Goal: Information Seeking & Learning: Learn about a topic

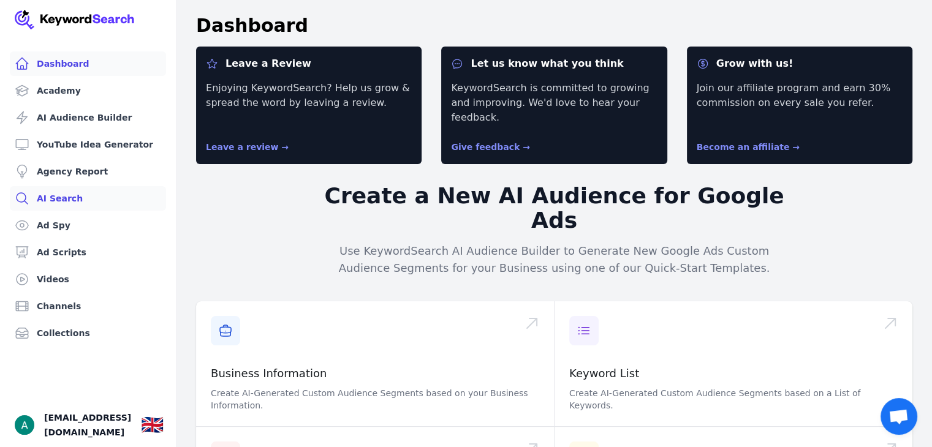
click at [38, 202] on link "AI Search" at bounding box center [88, 198] width 156 height 25
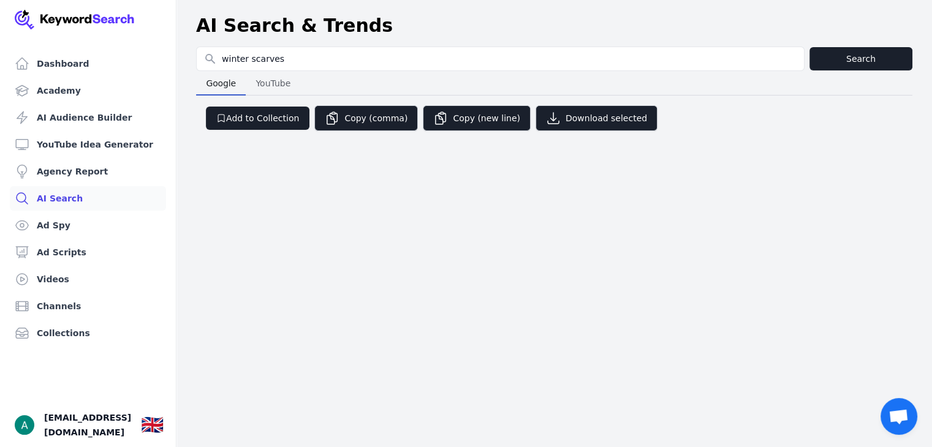
type input "winter scarves"
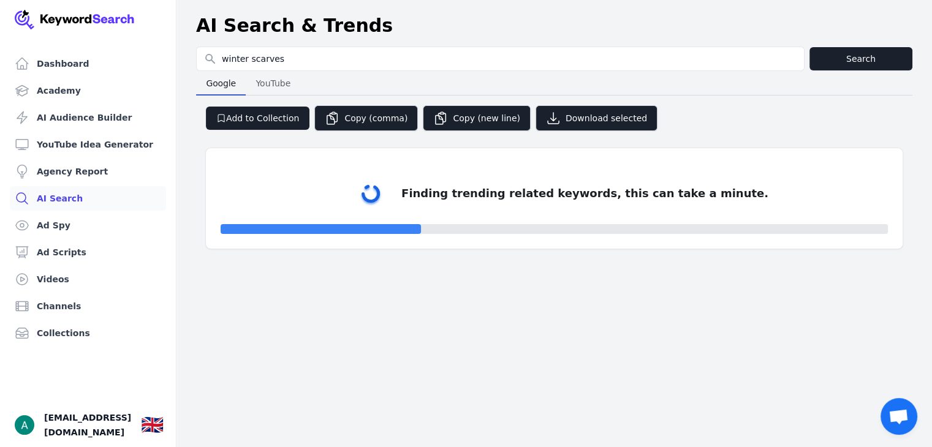
select select "50"
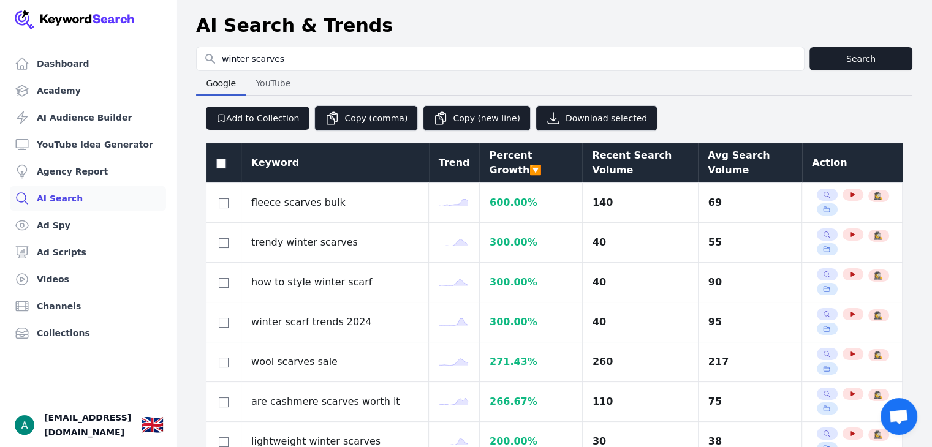
click at [708, 166] on div "Avg Search Volume" at bounding box center [750, 162] width 85 height 29
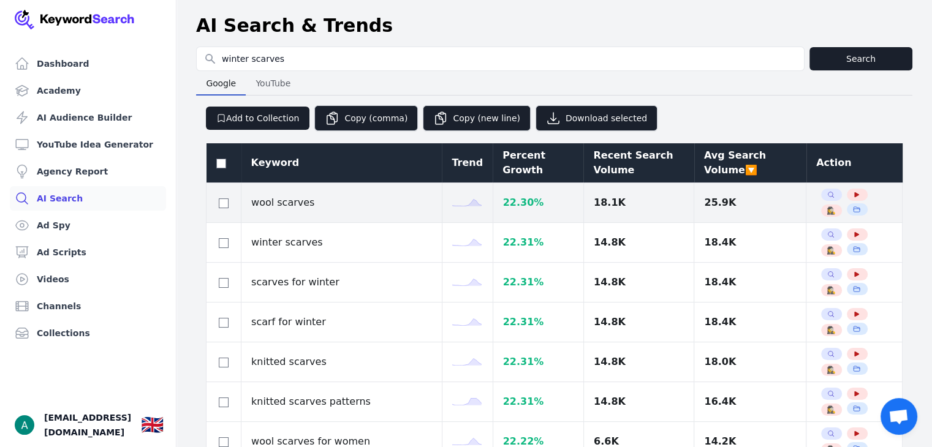
click at [227, 197] on div at bounding box center [223, 203] width 15 height 15
click at [223, 204] on input "checkbox" at bounding box center [224, 204] width 10 height 10
checkbox input "true"
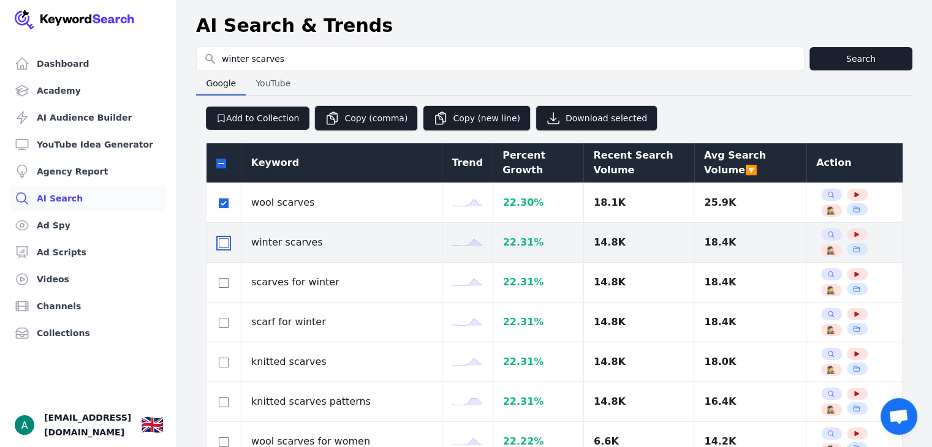
drag, startPoint x: 225, startPoint y: 243, endPoint x: 222, endPoint y: 289, distance: 46.0
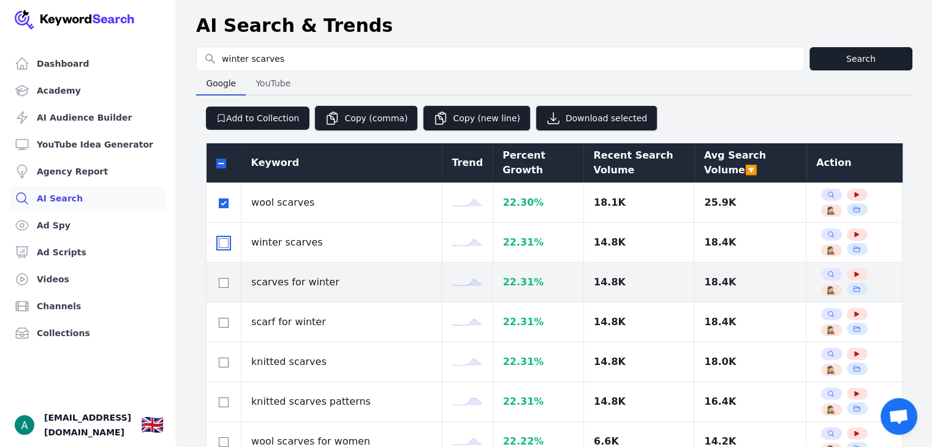
click at [224, 243] on input "checkbox" at bounding box center [224, 243] width 10 height 10
checkbox input "true"
click at [222, 291] on td at bounding box center [224, 283] width 35 height 40
click at [221, 284] on input "checkbox" at bounding box center [224, 283] width 10 height 10
checkbox input "true"
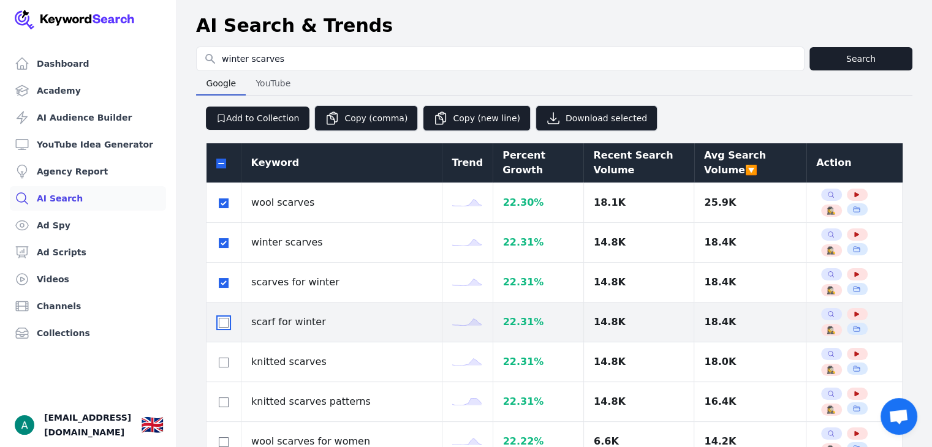
click at [223, 327] on div at bounding box center [223, 322] width 15 height 15
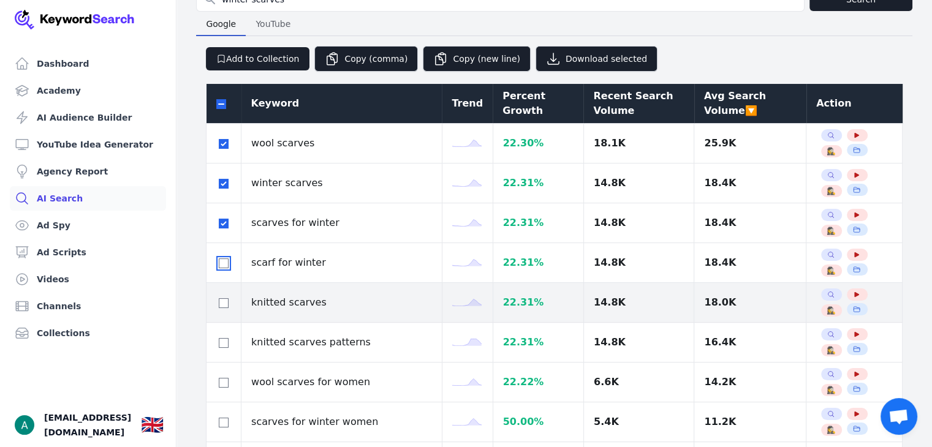
scroll to position [61, 0]
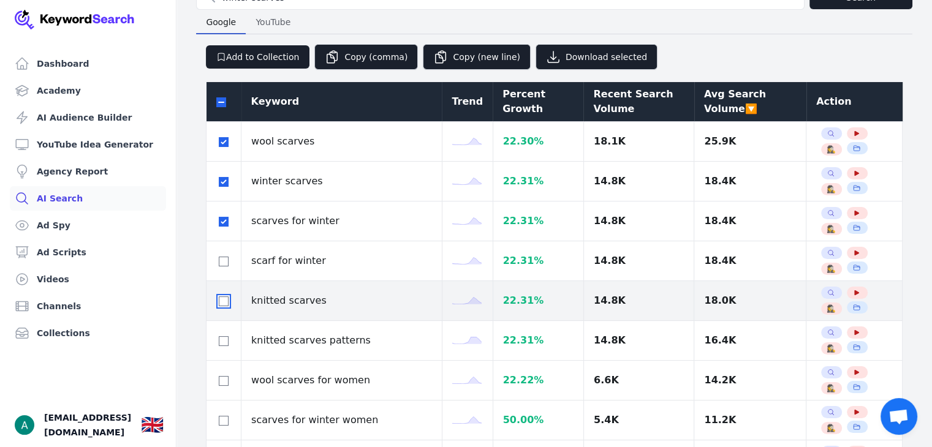
click at [221, 302] on input "checkbox" at bounding box center [224, 302] width 10 height 10
checkbox input "true"
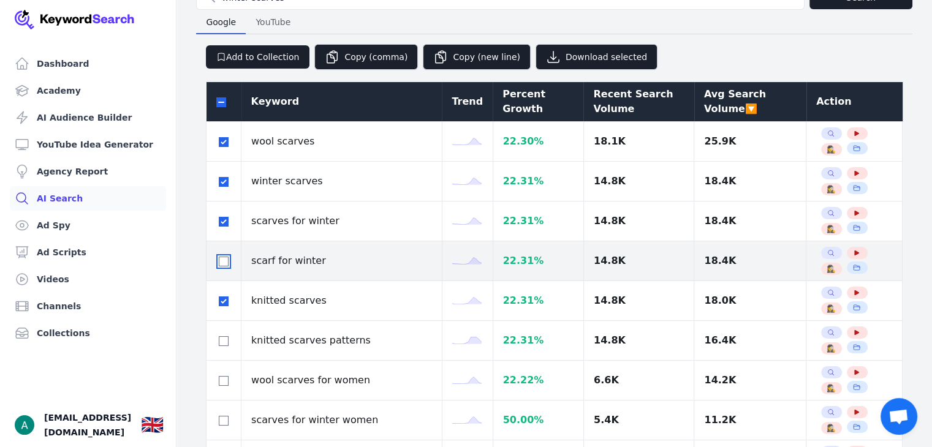
click at [219, 259] on input "checkbox" at bounding box center [224, 262] width 10 height 10
checkbox input "true"
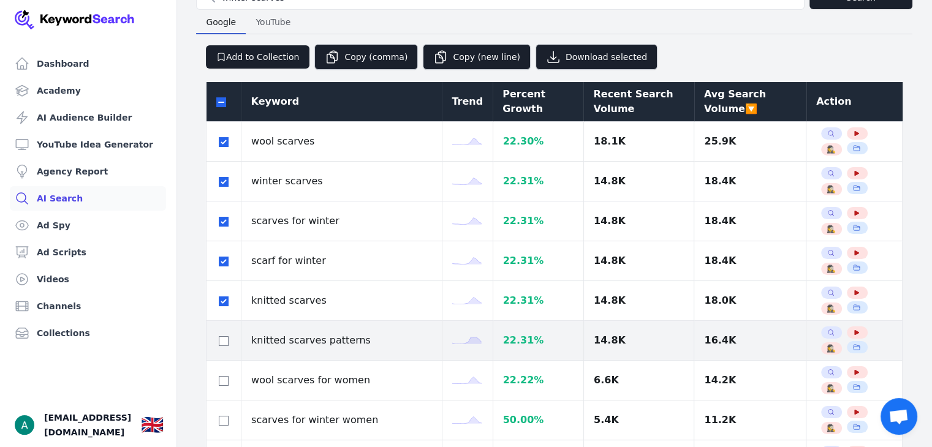
click at [228, 337] on div at bounding box center [223, 340] width 15 height 15
click at [222, 349] on td at bounding box center [224, 341] width 35 height 40
click at [222, 338] on input "checkbox" at bounding box center [224, 341] width 10 height 10
checkbox input "true"
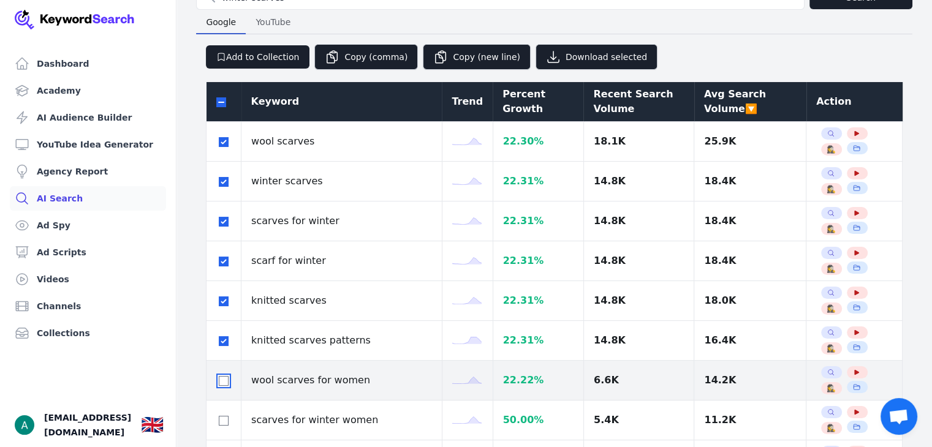
click at [228, 379] on input "checkbox" at bounding box center [224, 381] width 10 height 10
checkbox input "true"
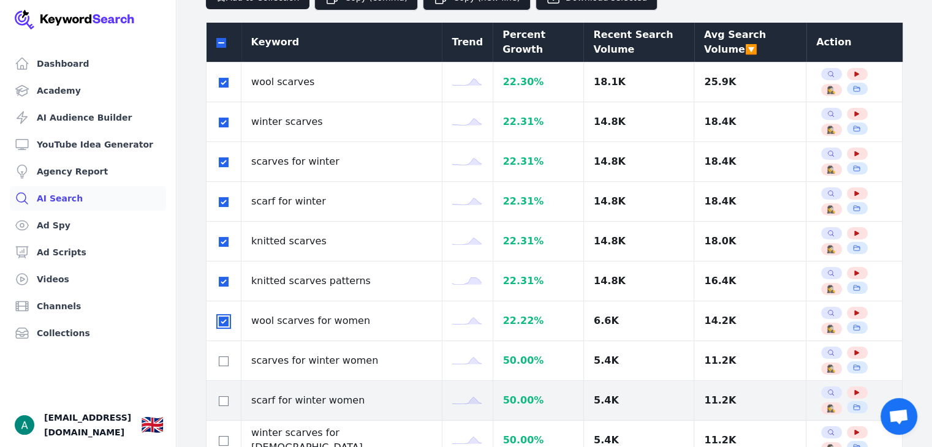
scroll to position [123, 0]
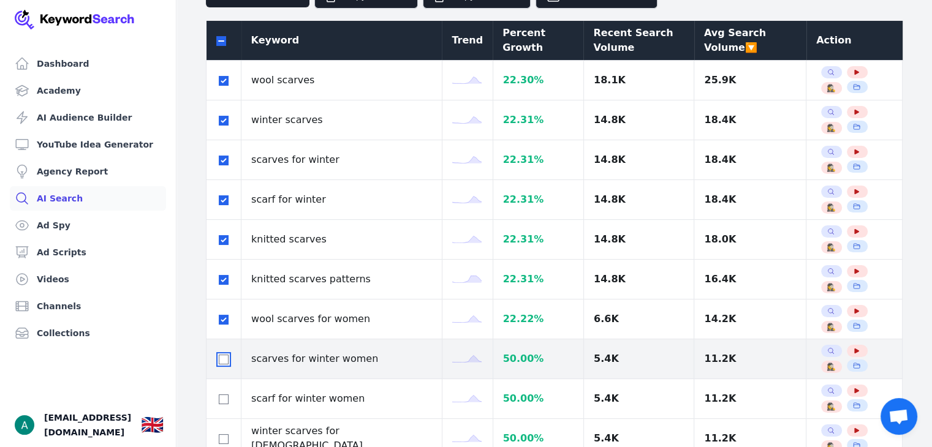
click at [228, 361] on input "checkbox" at bounding box center [224, 360] width 10 height 10
checkbox input "true"
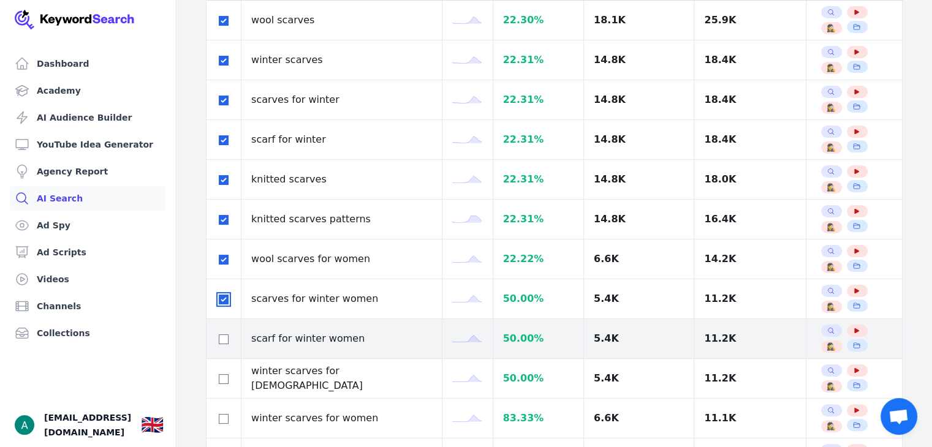
scroll to position [184, 0]
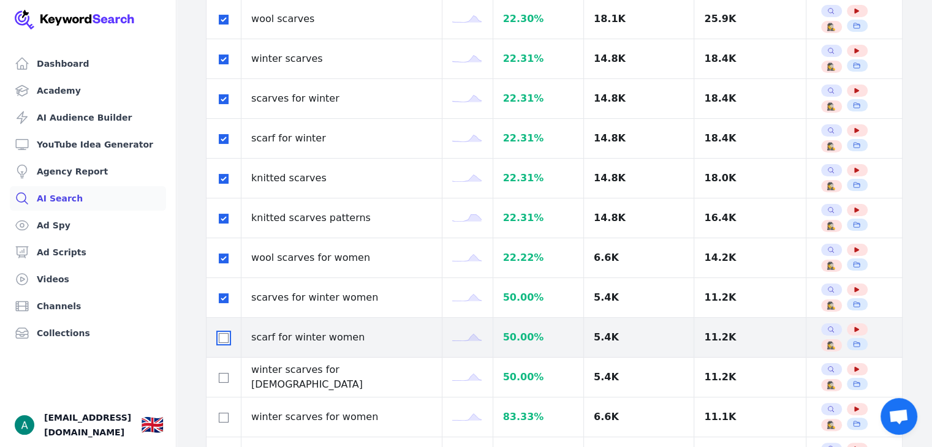
click at [224, 335] on input "checkbox" at bounding box center [224, 338] width 10 height 10
checkbox input "true"
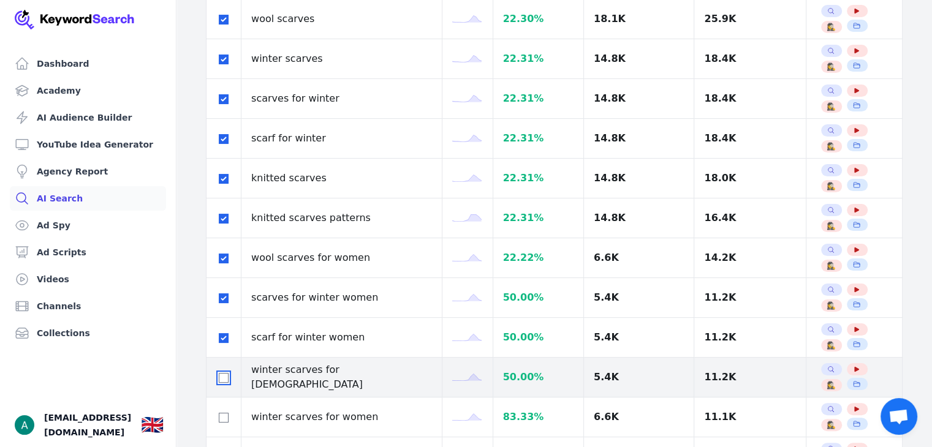
click at [226, 379] on input "checkbox" at bounding box center [224, 378] width 10 height 10
checkbox input "true"
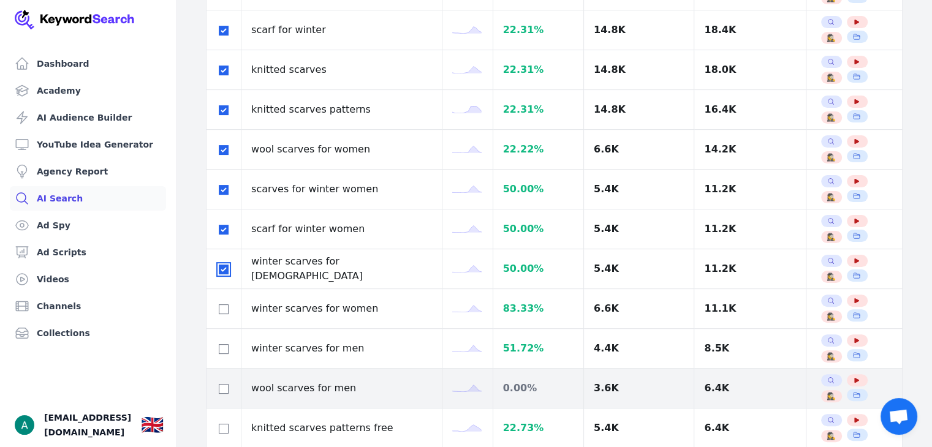
scroll to position [306, 0]
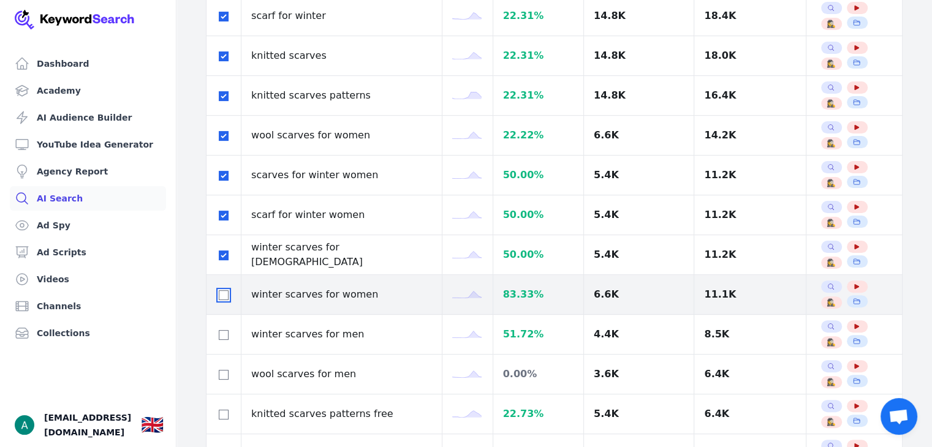
click at [224, 292] on input "checkbox" at bounding box center [224, 296] width 10 height 10
checkbox input "true"
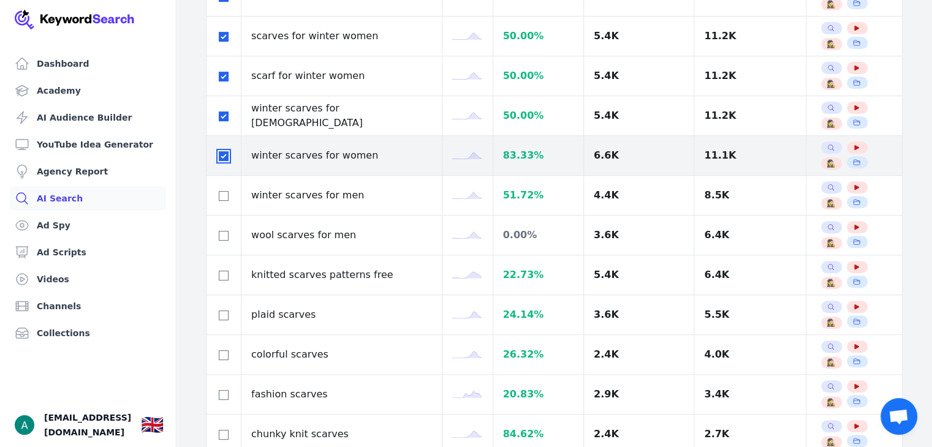
scroll to position [490, 0]
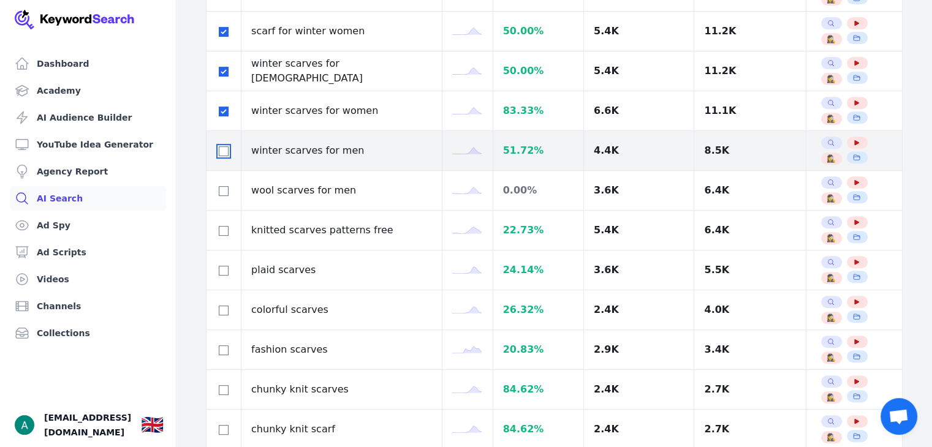
click at [220, 147] on input "checkbox" at bounding box center [224, 151] width 10 height 10
checkbox input "true"
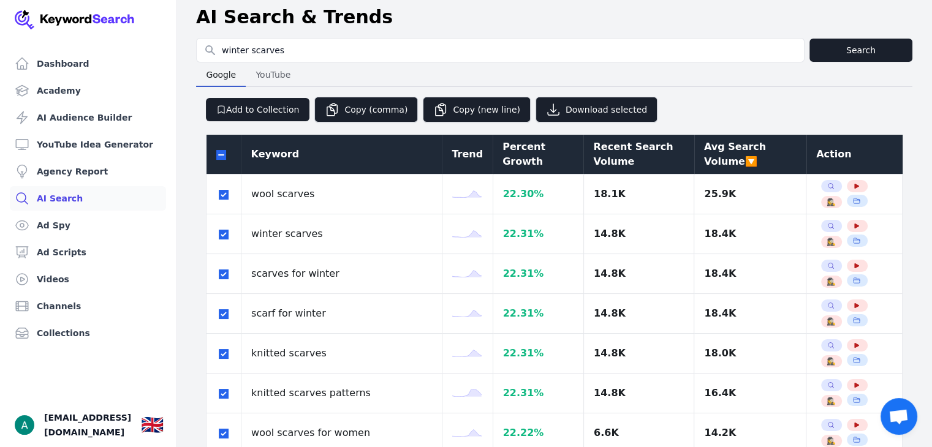
scroll to position [0, 0]
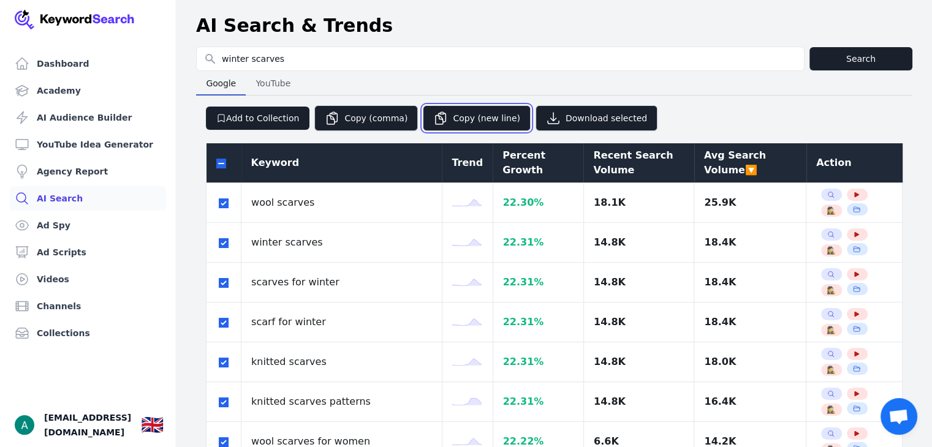
click at [460, 116] on button "Copy (new line)" at bounding box center [477, 118] width 108 height 26
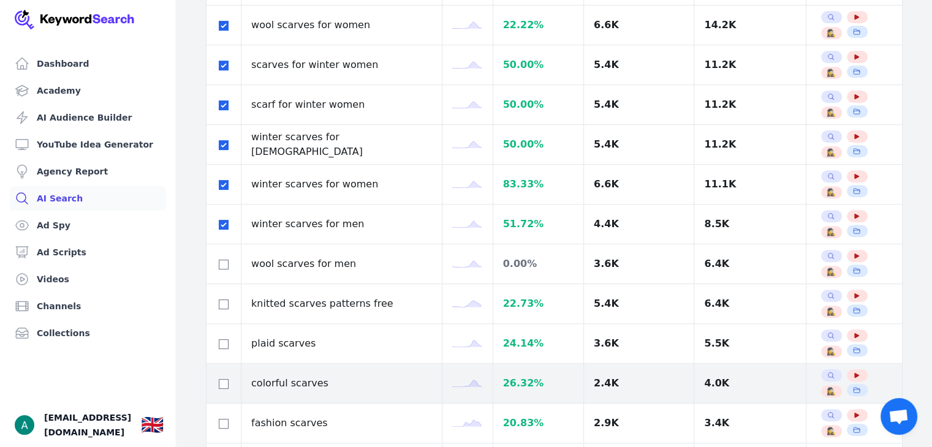
scroll to position [368, 0]
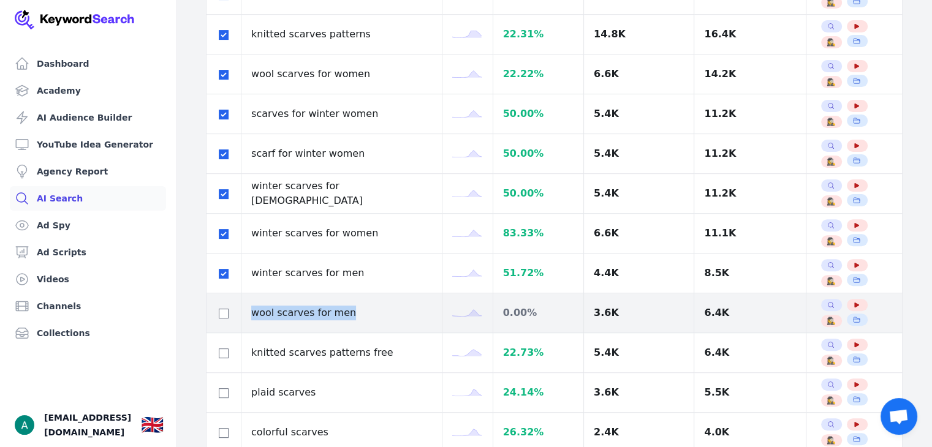
drag, startPoint x: 245, startPoint y: 306, endPoint x: 355, endPoint y: 306, distance: 109.7
click at [355, 306] on td "wool scarves for men" at bounding box center [341, 314] width 201 height 40
copy td "wool scarves for men"
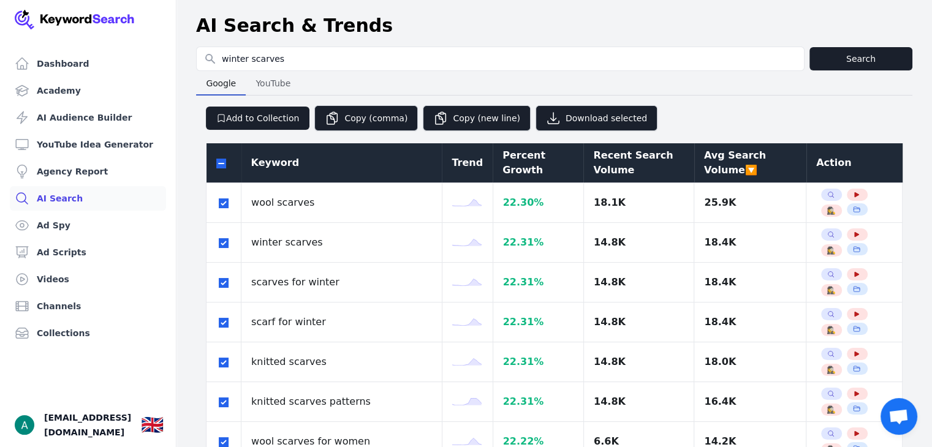
scroll to position [0, 0]
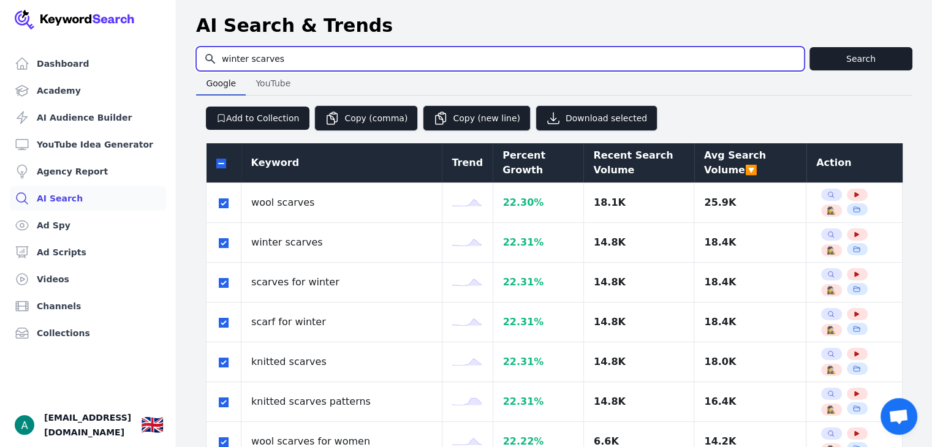
drag, startPoint x: 292, startPoint y: 62, endPoint x: 216, endPoint y: 73, distance: 76.8
type input "scarves"
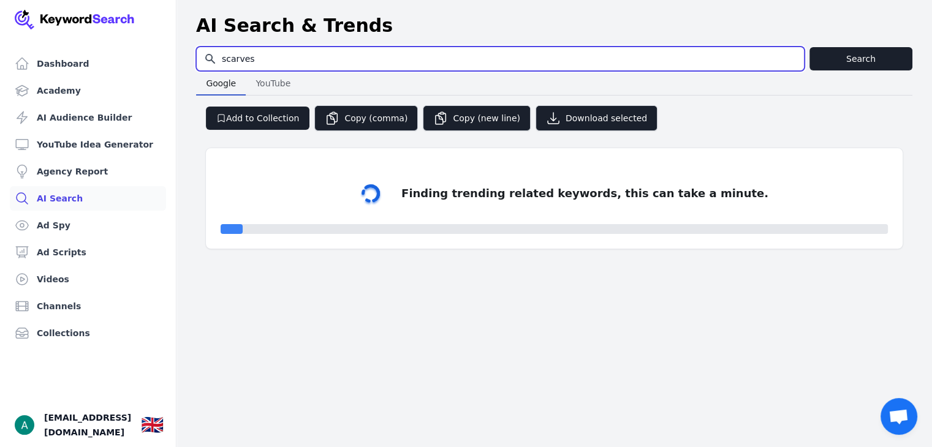
select select "50"
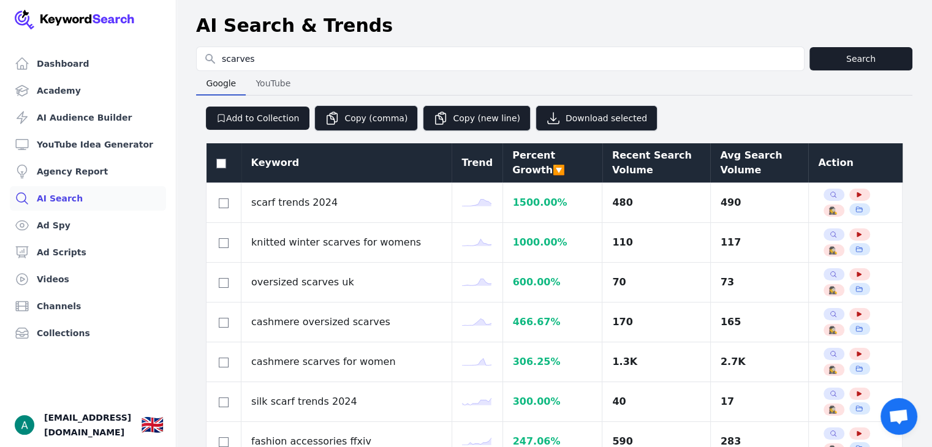
drag, startPoint x: 678, startPoint y: 167, endPoint x: 707, endPoint y: 167, distance: 28.2
click at [680, 167] on tr "Keyword Trend Percent Growth 🔽 Recent Search Volume Avg Search Volume Action" at bounding box center [555, 163] width 696 height 40
click at [720, 167] on div "Avg Search Volume" at bounding box center [759, 162] width 78 height 29
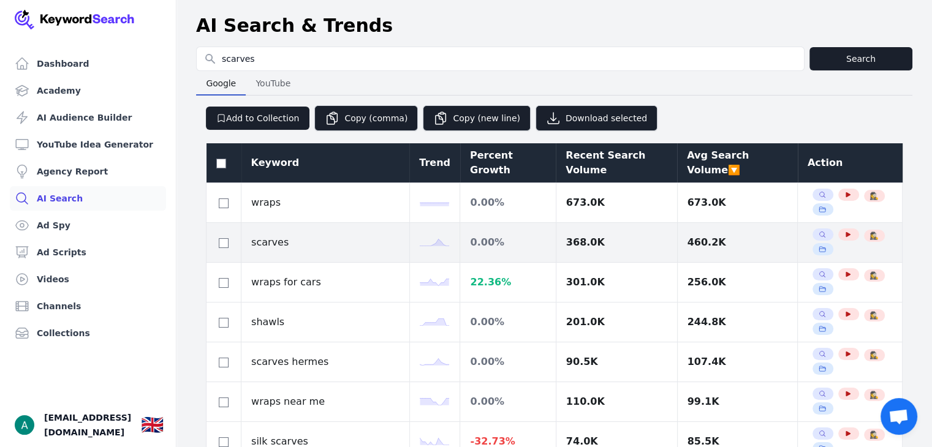
click at [219, 249] on td at bounding box center [224, 243] width 35 height 40
click at [227, 243] on input "checkbox" at bounding box center [224, 243] width 10 height 10
checkbox input "true"
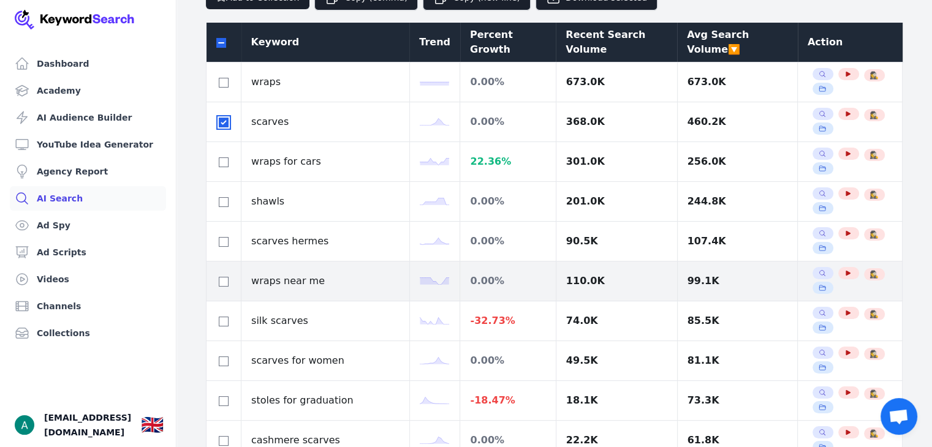
scroll to position [123, 0]
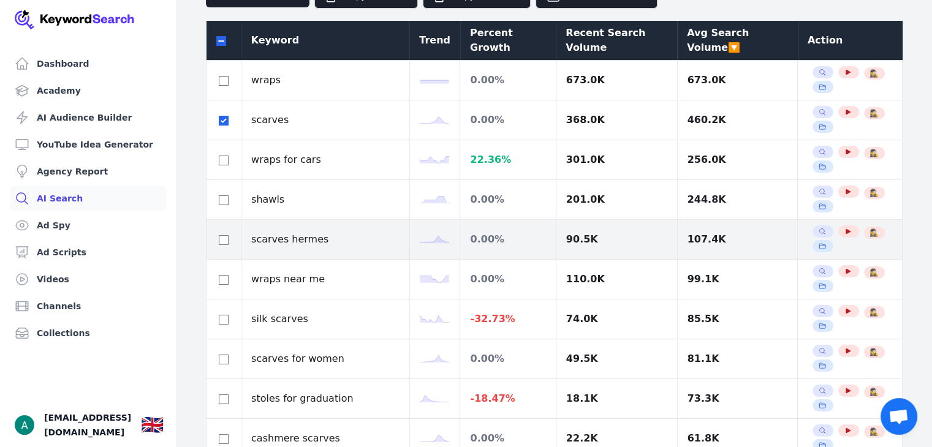
click at [222, 247] on td at bounding box center [224, 240] width 35 height 40
drag, startPoint x: 222, startPoint y: 243, endPoint x: 221, endPoint y: 251, distance: 7.5
click at [221, 245] on div at bounding box center [223, 239] width 15 height 15
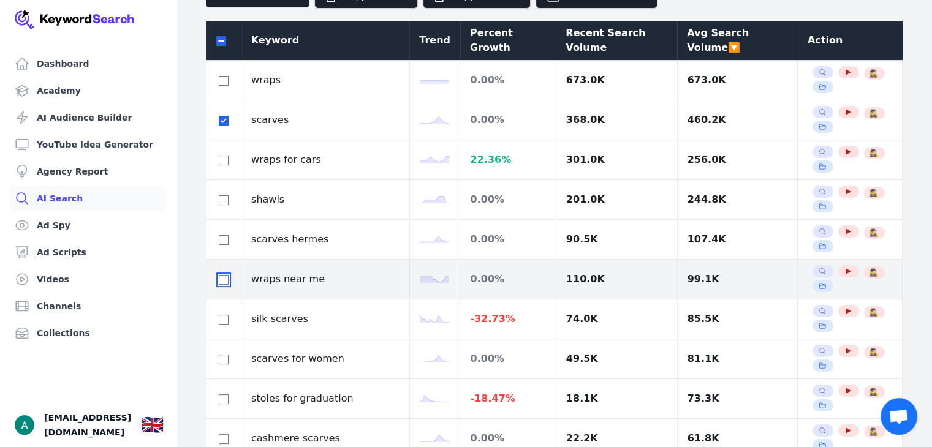
click at [219, 278] on input "checkbox" at bounding box center [224, 280] width 10 height 10
checkbox input "true"
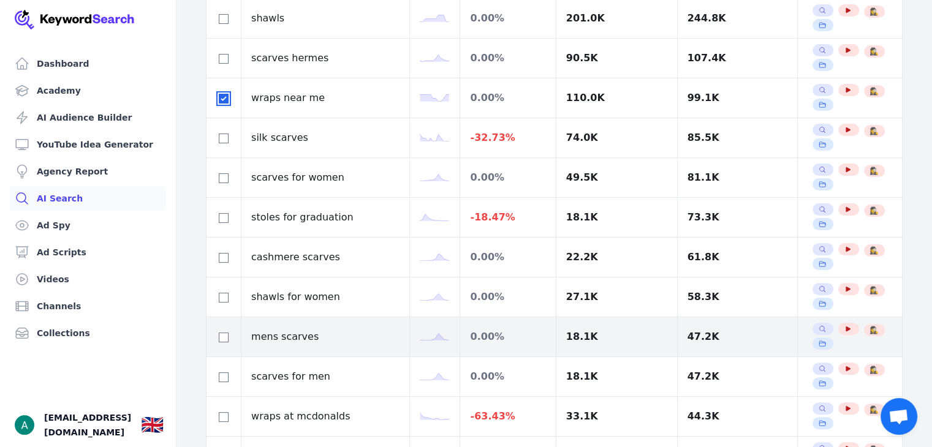
scroll to position [306, 0]
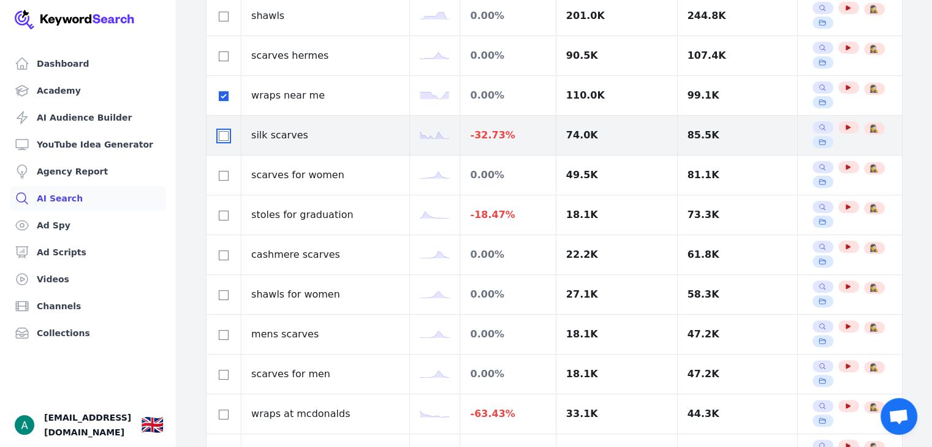
click at [220, 133] on input "checkbox" at bounding box center [224, 136] width 10 height 10
checkbox input "true"
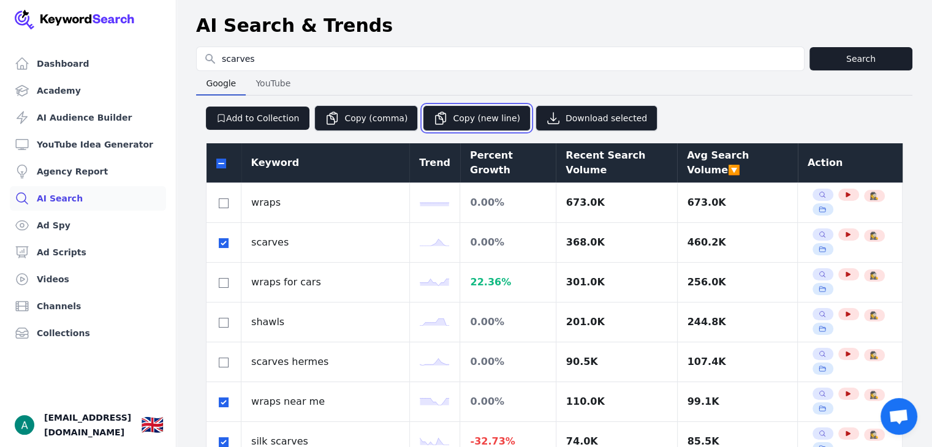
click at [452, 118] on button "Copy (new line)" at bounding box center [477, 118] width 108 height 26
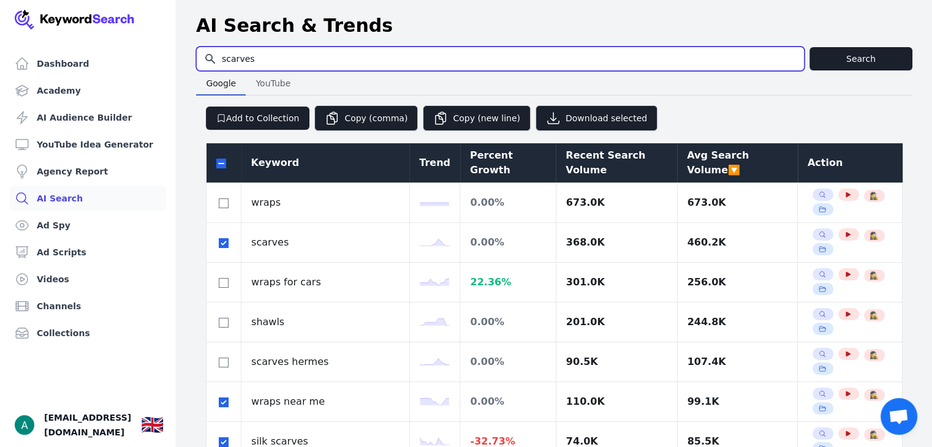
drag, startPoint x: 270, startPoint y: 62, endPoint x: 175, endPoint y: 58, distance: 95.7
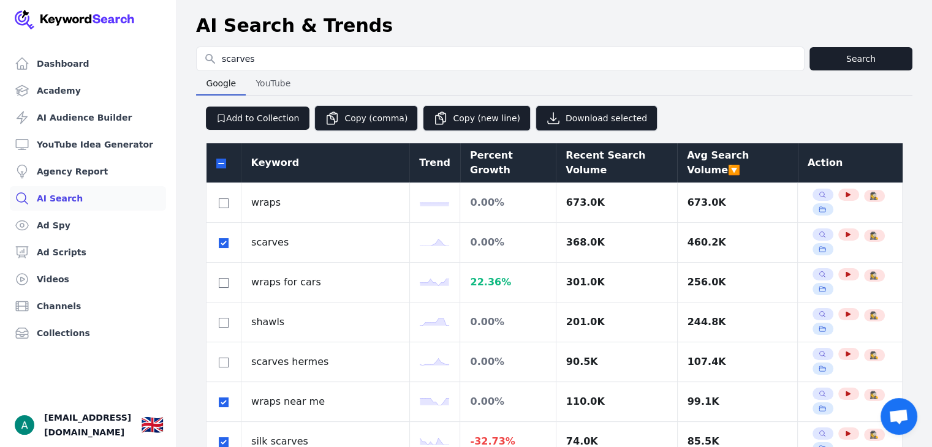
click at [222, 159] on div at bounding box center [223, 163] width 15 height 15
click at [222, 159] on input "checkbox" at bounding box center [221, 164] width 10 height 10
checkbox input "true"
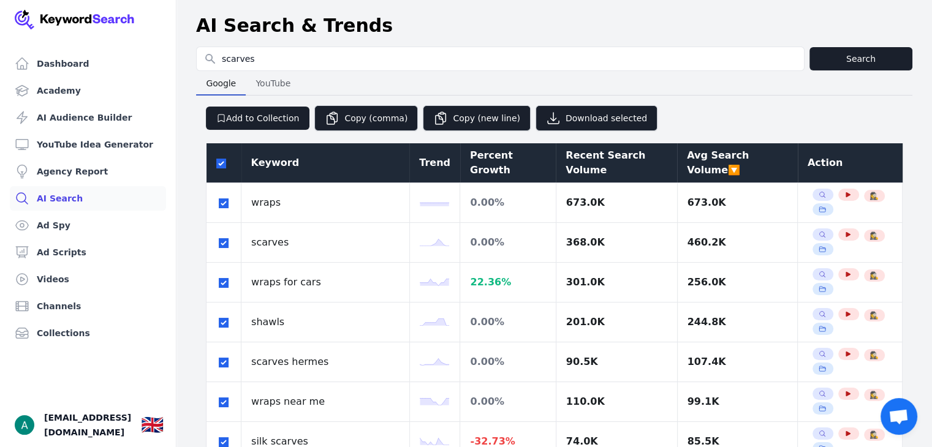
checkbox input "true"
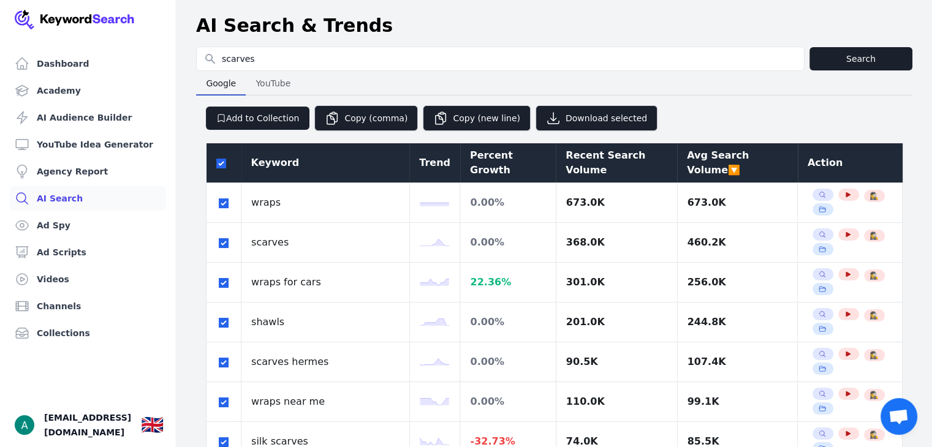
checkbox input "true"
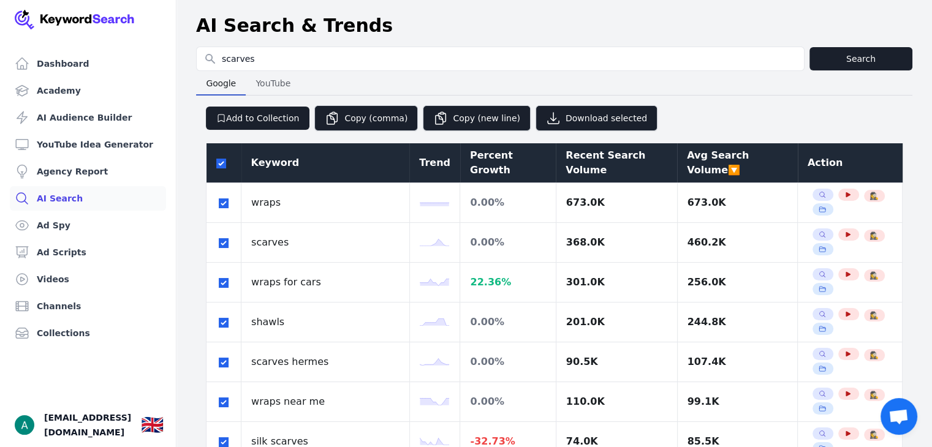
checkbox input "true"
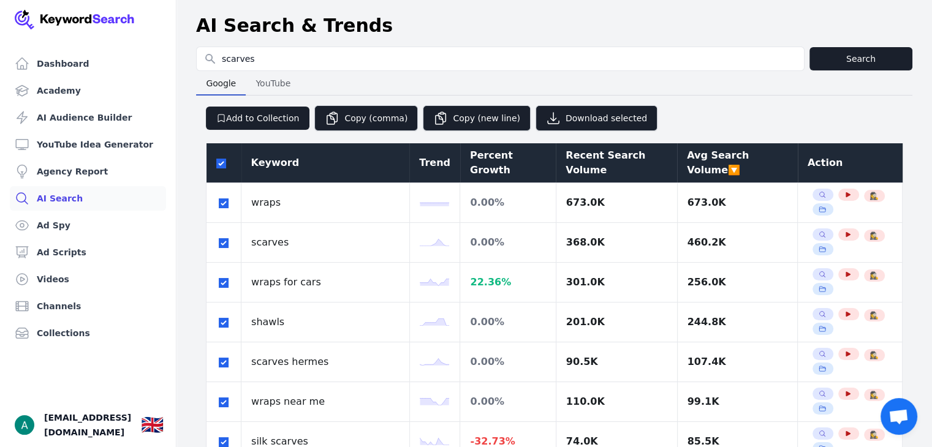
checkbox input "true"
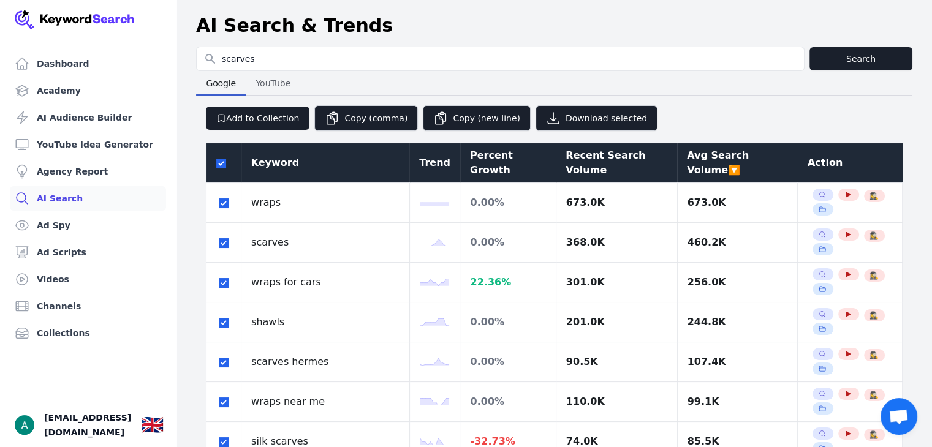
checkbox input "true"
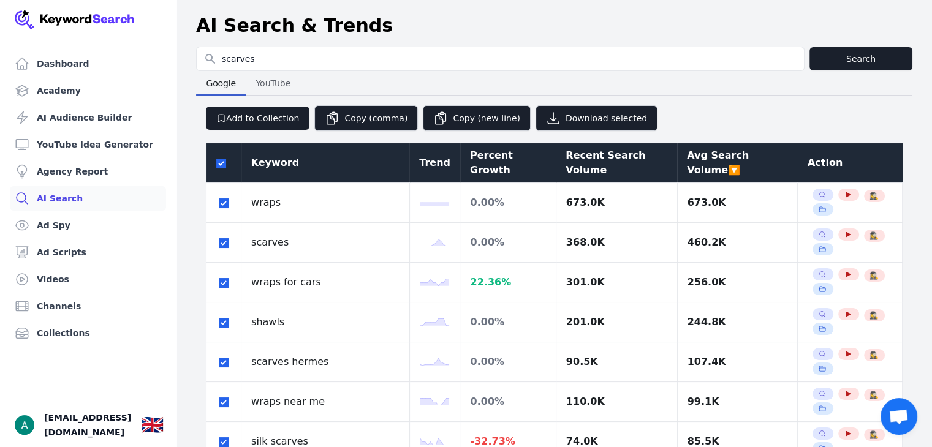
checkbox input "true"
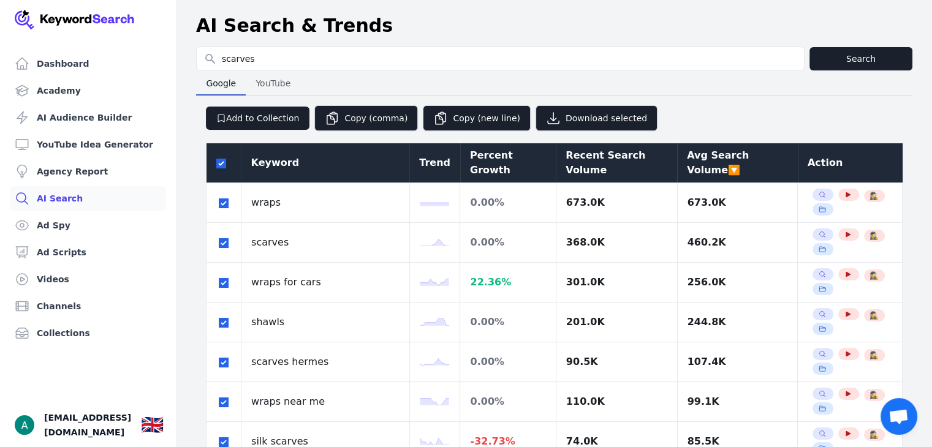
checkbox input "true"
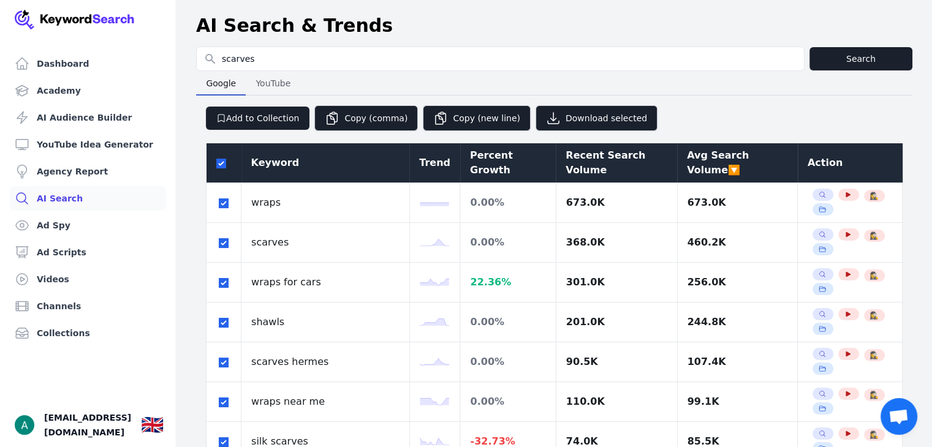
checkbox input "true"
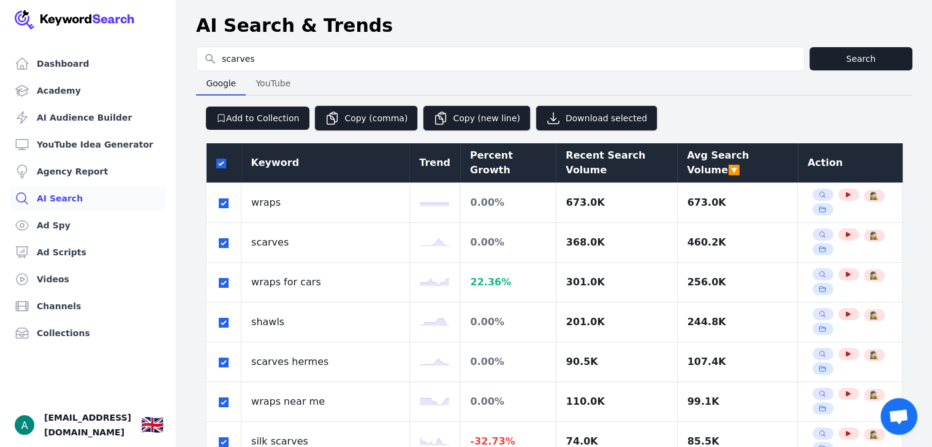
checkbox input "true"
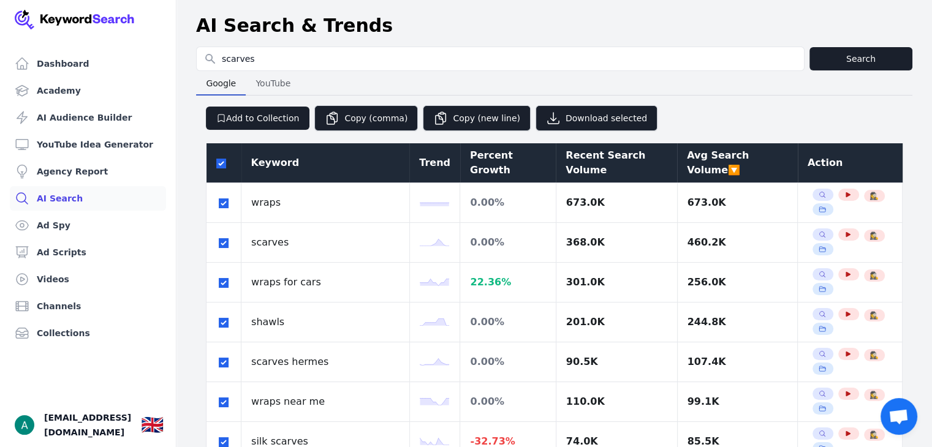
click at [222, 159] on input "checkbox" at bounding box center [221, 164] width 10 height 10
checkbox input "false"
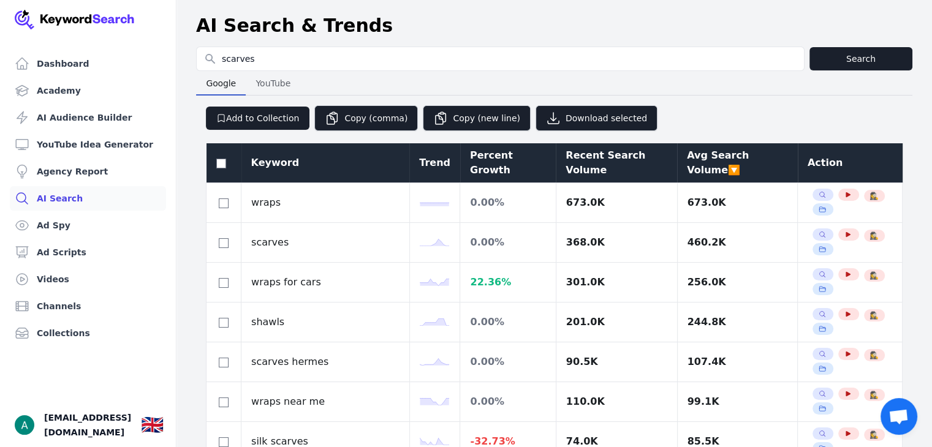
checkbox input "false"
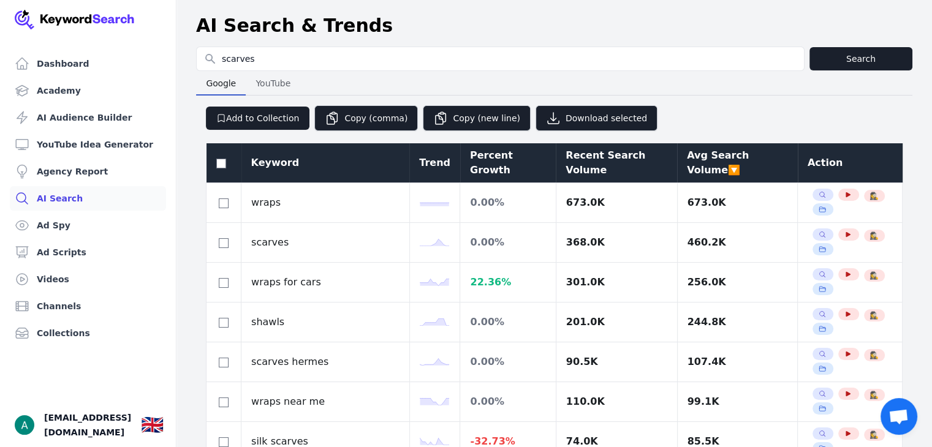
checkbox input "false"
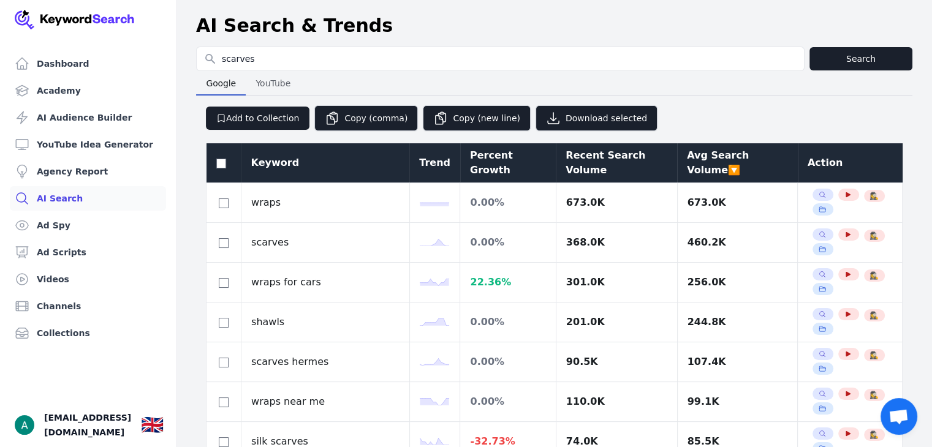
checkbox input "false"
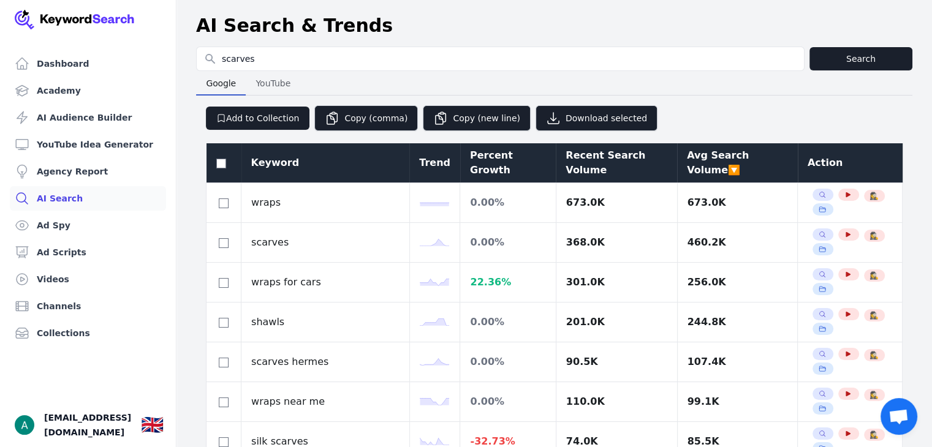
checkbox input "false"
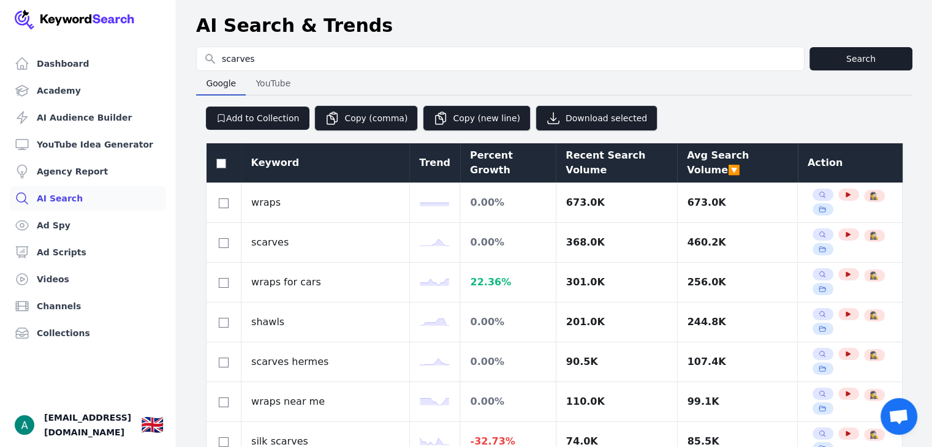
checkbox input "false"
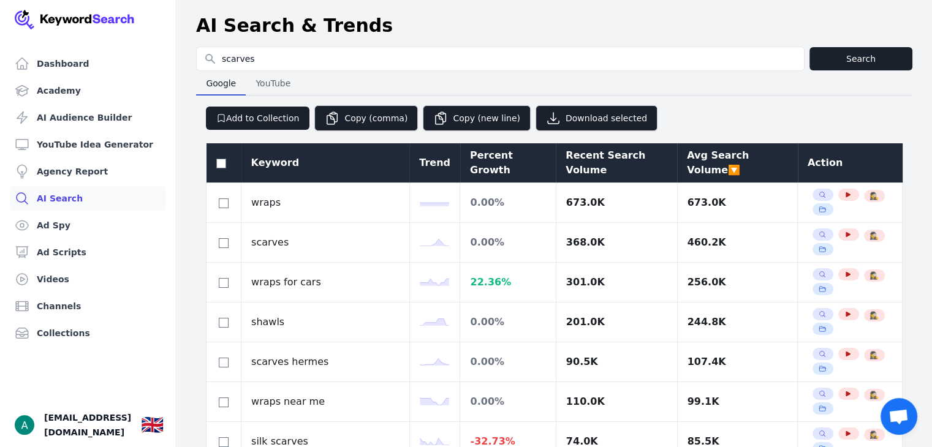
checkbox input "false"
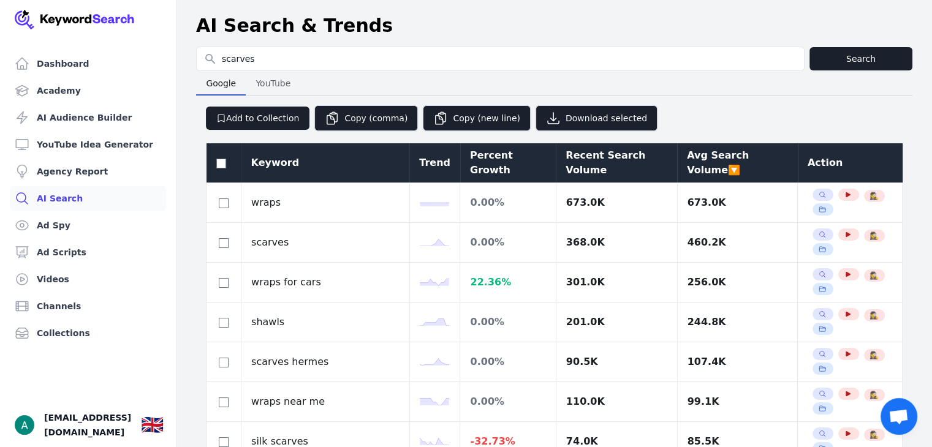
checkbox input "false"
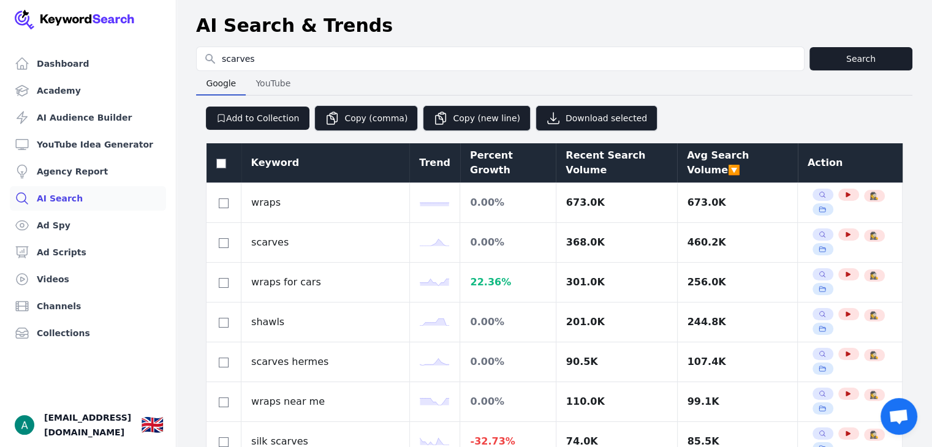
checkbox input "false"
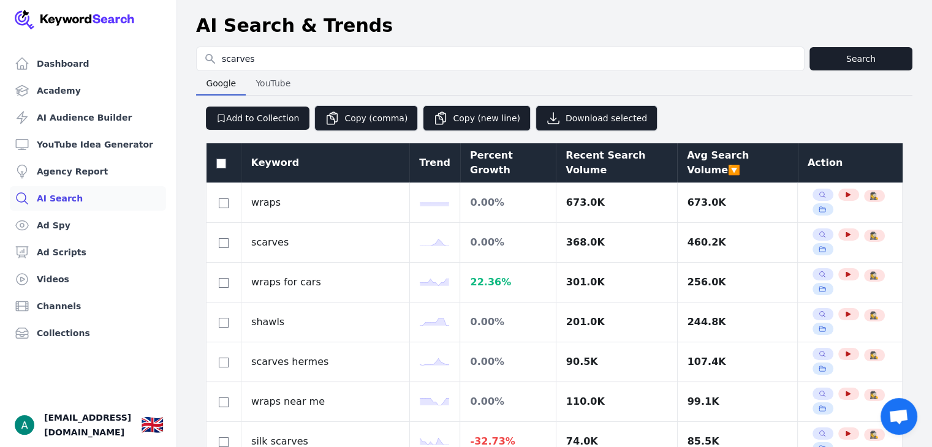
checkbox input "false"
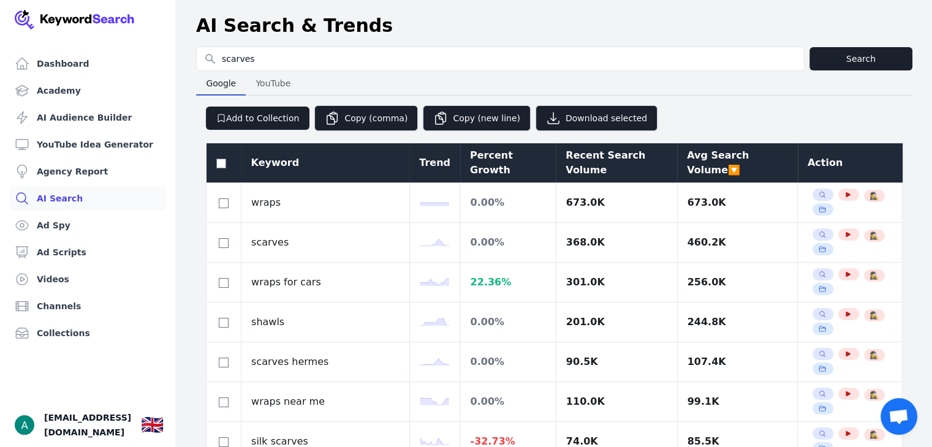
checkbox input "false"
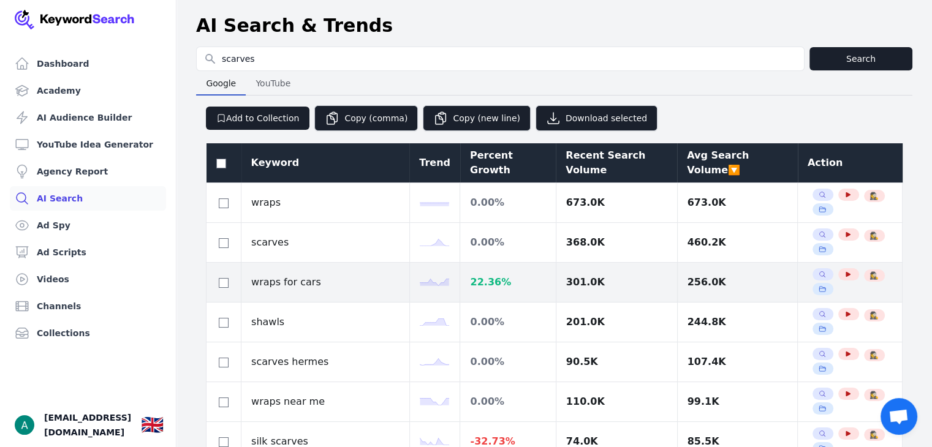
click at [227, 275] on div at bounding box center [223, 282] width 15 height 15
click at [226, 278] on input "checkbox" at bounding box center [224, 283] width 10 height 10
checkbox input "true"
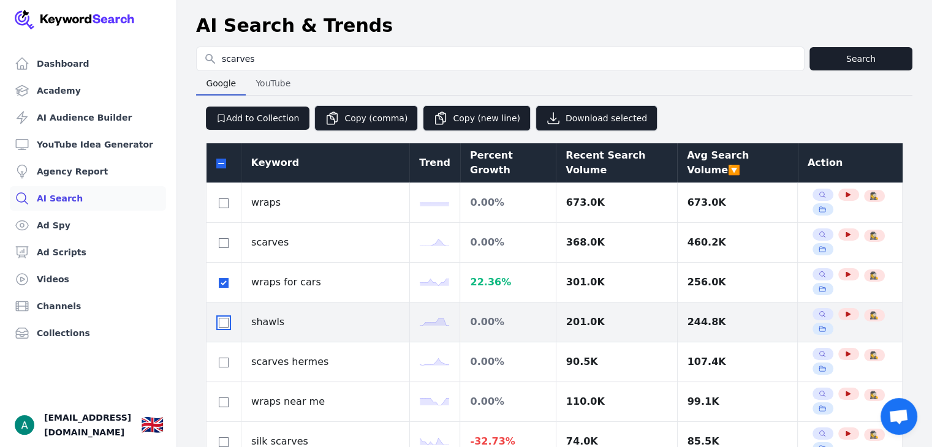
click at [221, 326] on input "checkbox" at bounding box center [224, 323] width 10 height 10
checkbox input "true"
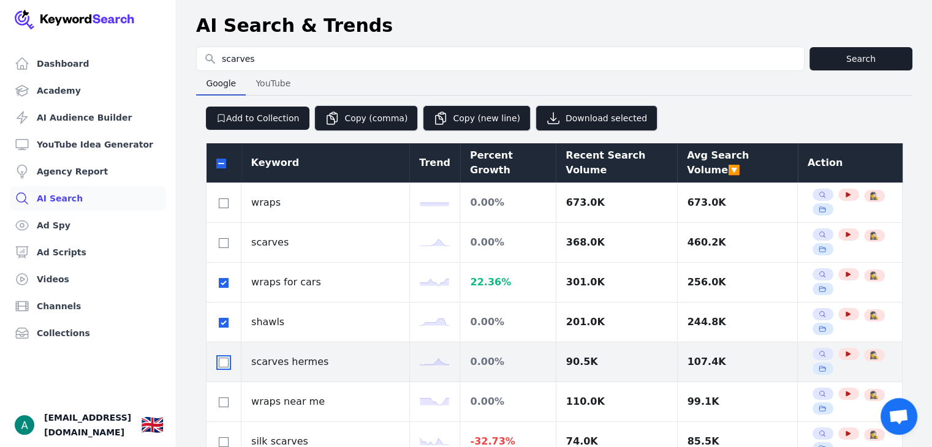
click at [219, 359] on input "checkbox" at bounding box center [224, 363] width 10 height 10
checkbox input "true"
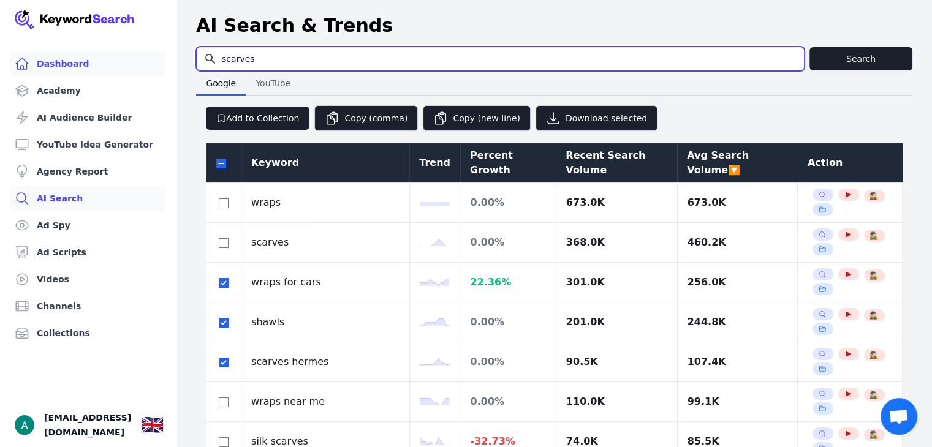
drag, startPoint x: 335, startPoint y: 64, endPoint x: 159, endPoint y: 62, distance: 176.5
type input "clothing"
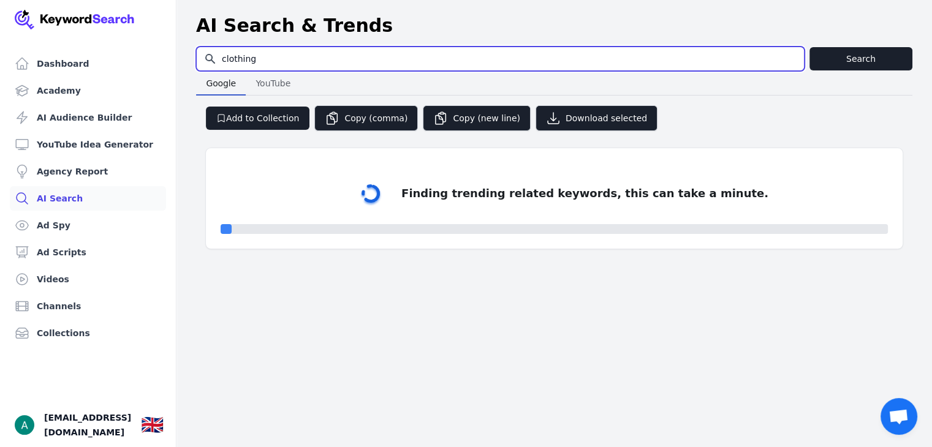
select select "50"
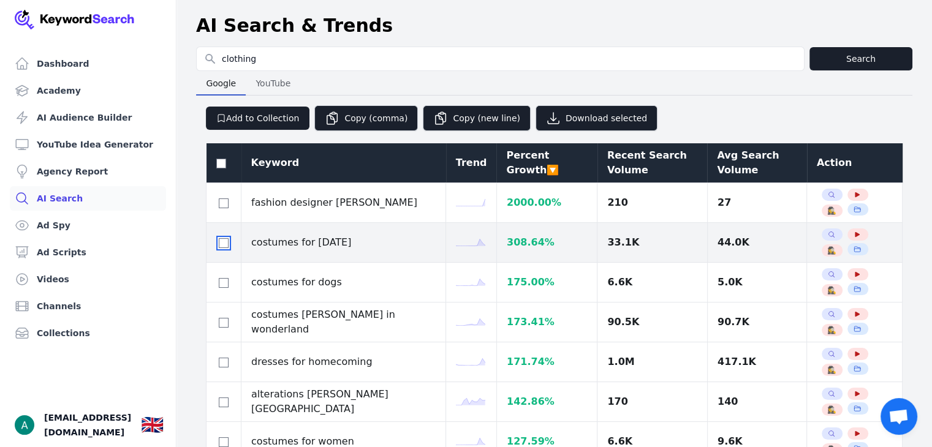
click at [224, 241] on input "checkbox" at bounding box center [224, 243] width 10 height 10
checkbox input "true"
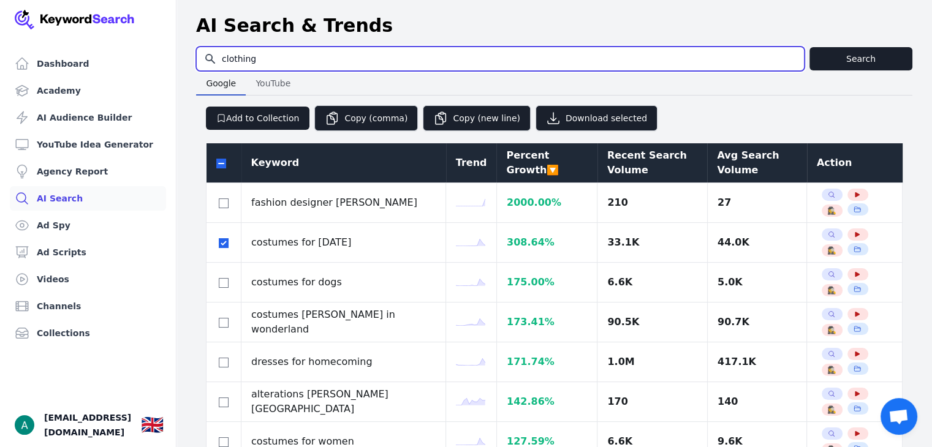
drag, startPoint x: 309, startPoint y: 59, endPoint x: 203, endPoint y: 70, distance: 106.1
click at [203, 69] on input "clothing" at bounding box center [500, 58] width 607 height 23
click at [240, 60] on input "[PERSON_NAME]" at bounding box center [500, 58] width 607 height 23
type input "christmas"
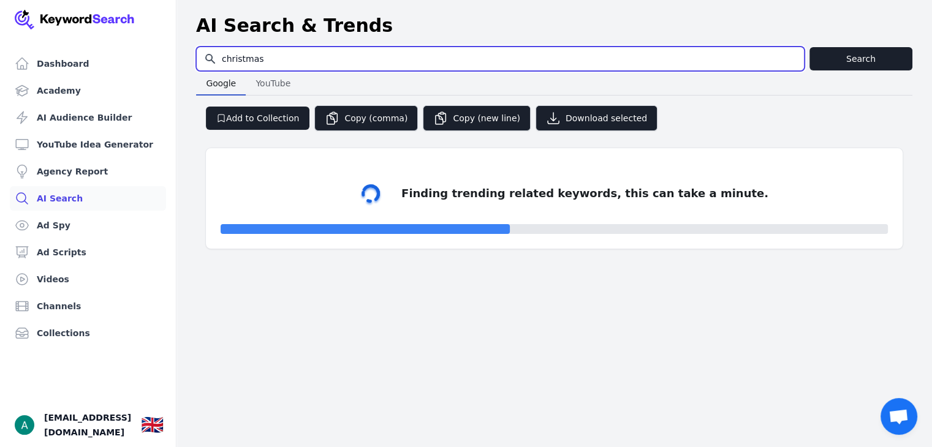
select select "50"
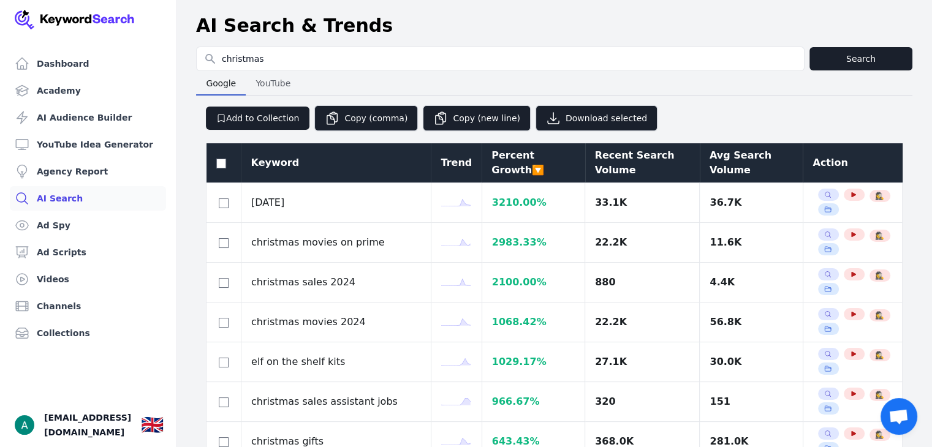
click at [738, 169] on div "Avg Search Volume" at bounding box center [751, 162] width 83 height 29
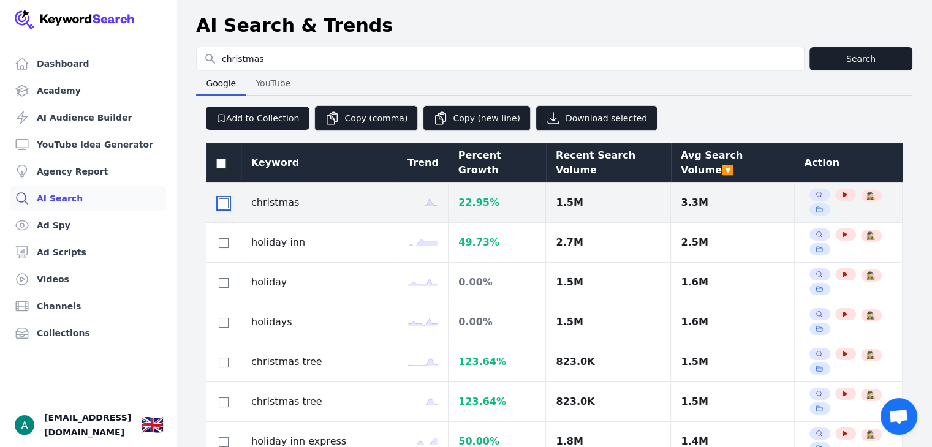
click at [221, 207] on input "checkbox" at bounding box center [224, 204] width 10 height 10
checkbox input "true"
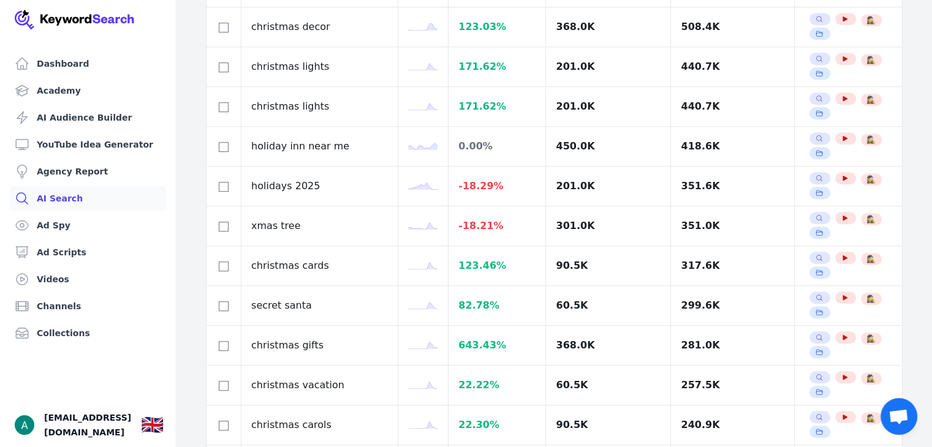
scroll to position [735, 0]
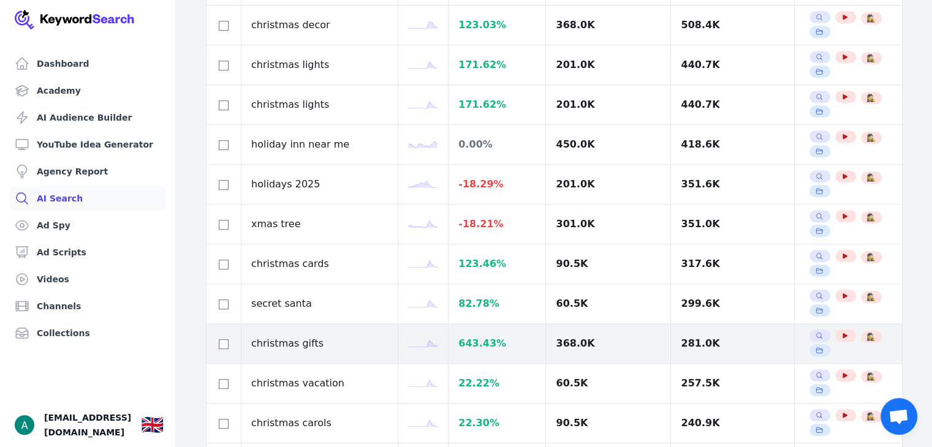
click at [228, 340] on div at bounding box center [223, 343] width 15 height 15
click at [223, 341] on input "checkbox" at bounding box center [224, 345] width 10 height 10
checkbox input "true"
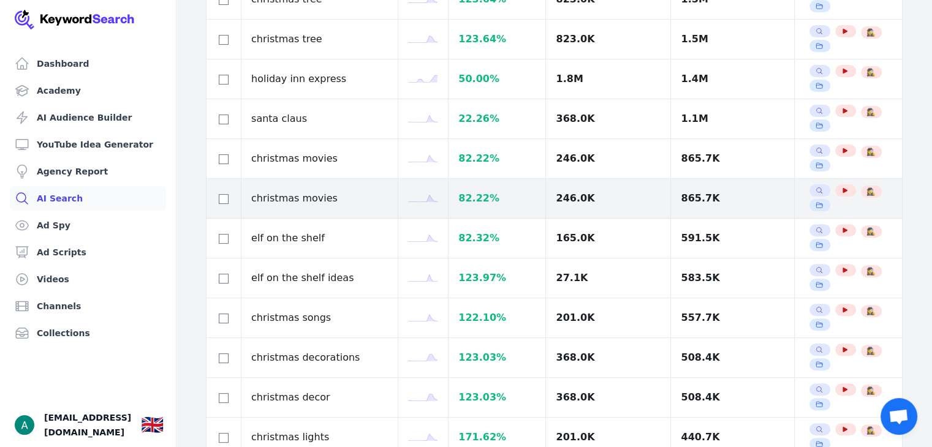
scroll to position [61, 0]
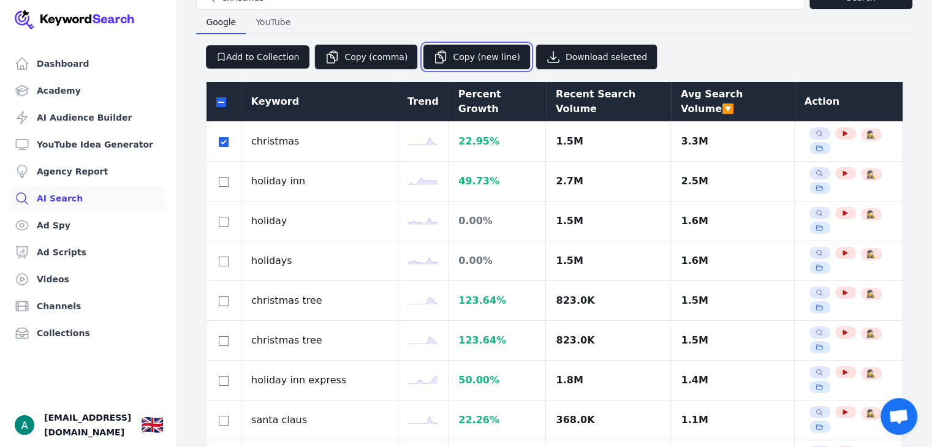
click at [484, 53] on button "Copy (new line)" at bounding box center [477, 57] width 108 height 26
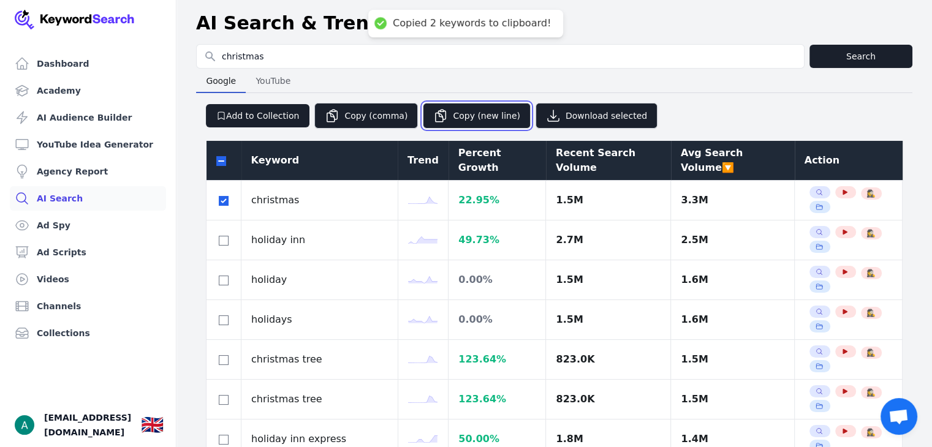
scroll to position [0, 0]
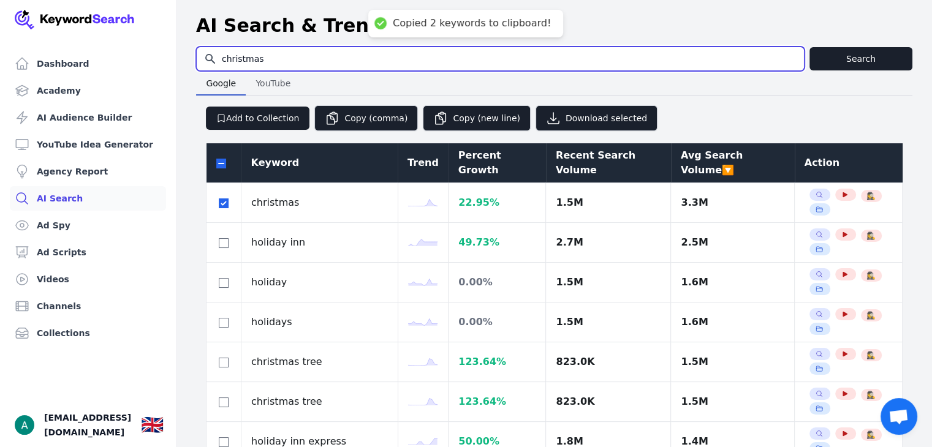
click at [291, 64] on input "christmas" at bounding box center [500, 58] width 607 height 23
type input "christmas gifts"
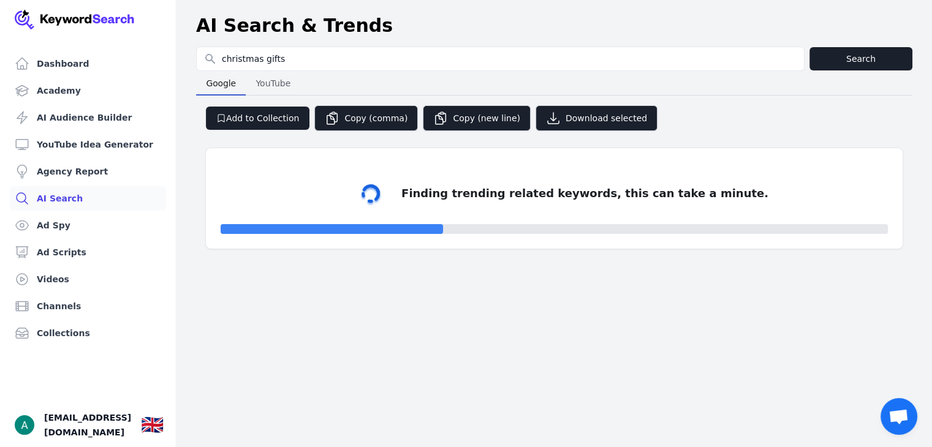
select select "50"
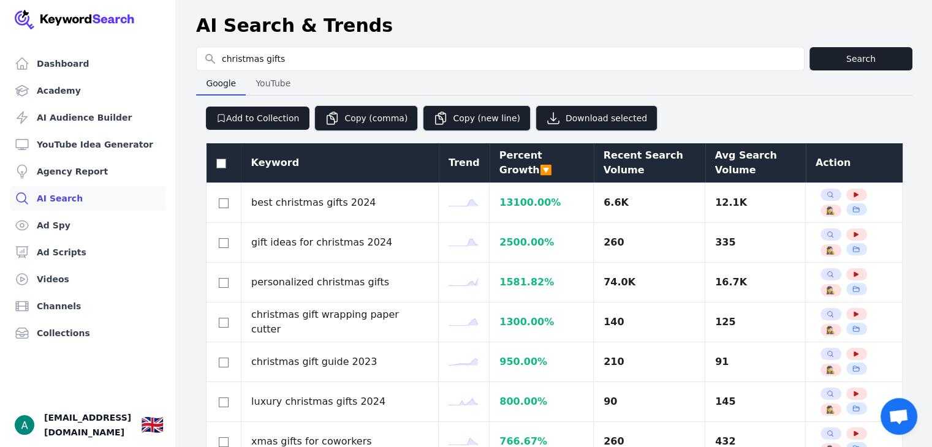
click at [715, 158] on div "Avg Search Volume" at bounding box center [755, 162] width 81 height 29
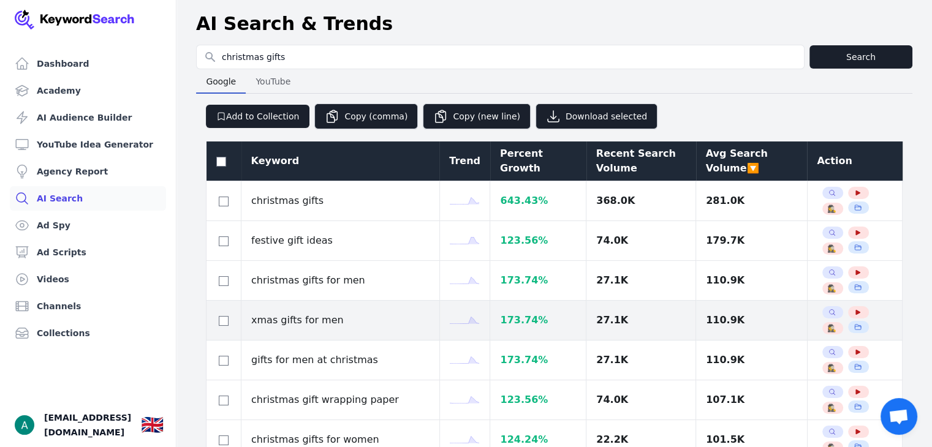
scroll to position [306, 0]
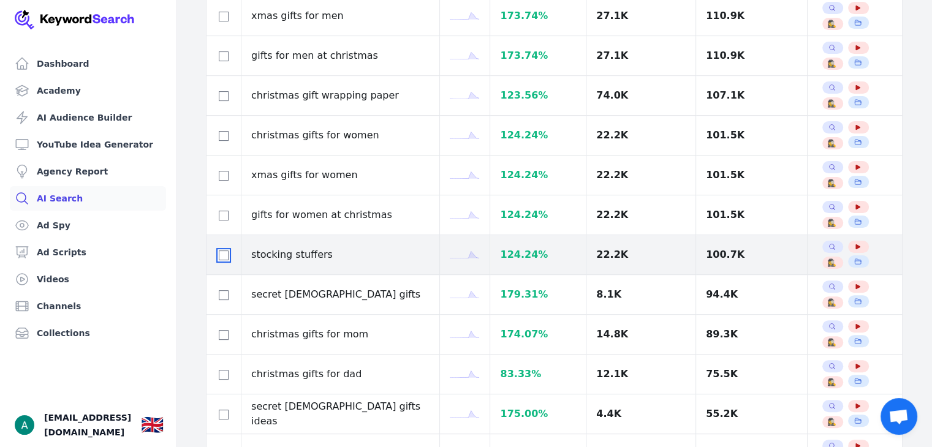
click at [228, 255] on input "checkbox" at bounding box center [224, 256] width 10 height 10
checkbox input "true"
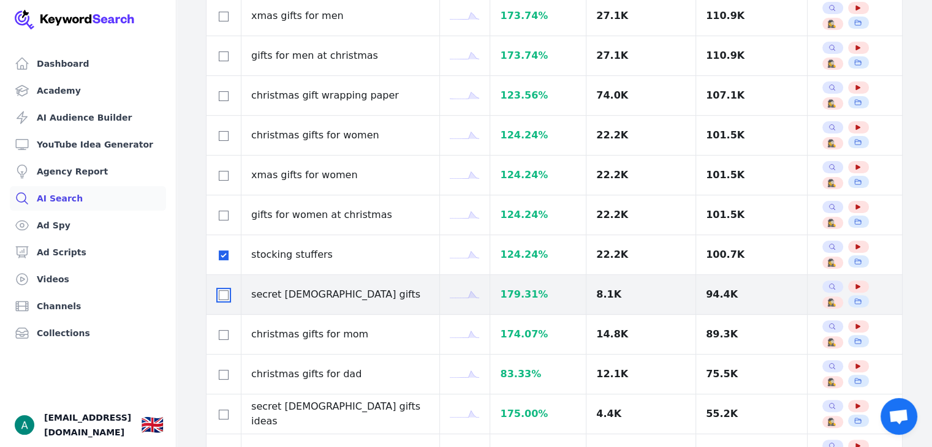
click at [228, 292] on input "checkbox" at bounding box center [224, 296] width 10 height 10
checkbox input "true"
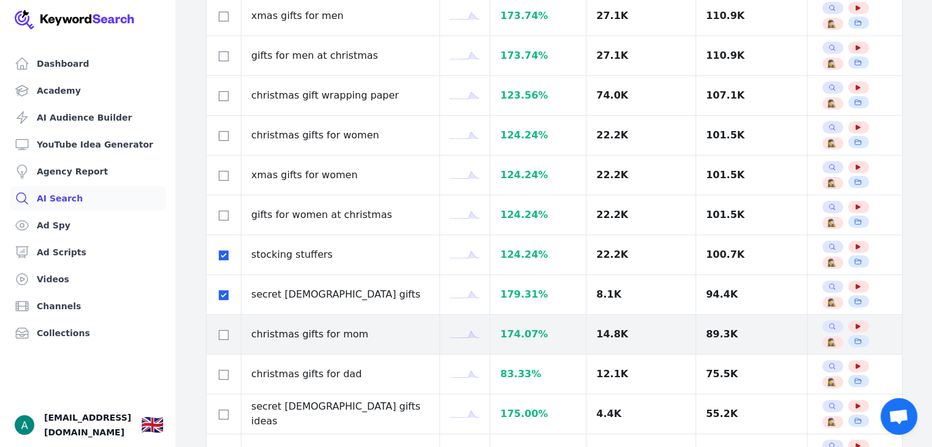
click at [217, 343] on td at bounding box center [224, 335] width 35 height 40
click at [218, 333] on div at bounding box center [223, 334] width 15 height 15
click at [224, 332] on input "checkbox" at bounding box center [224, 335] width 10 height 10
checkbox input "true"
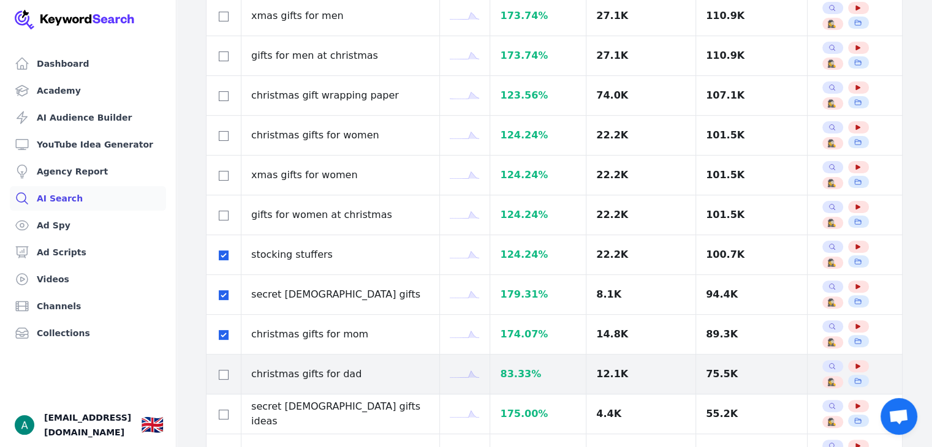
click at [235, 368] on td at bounding box center [224, 375] width 35 height 40
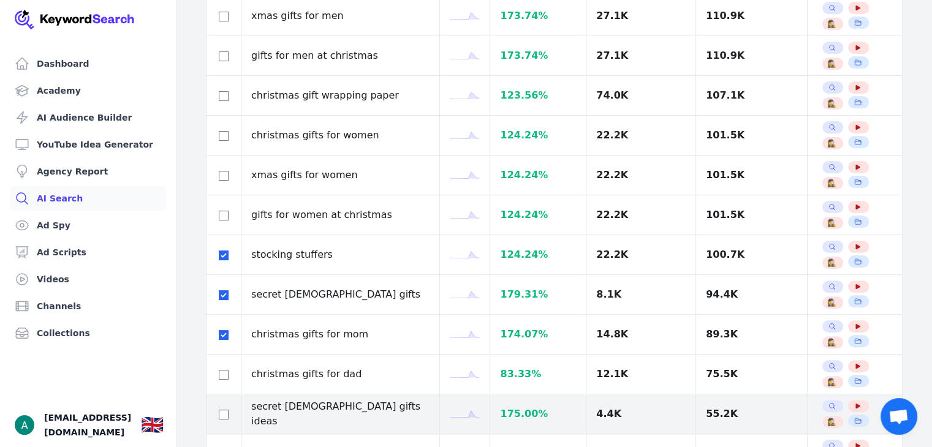
click at [227, 398] on td at bounding box center [224, 415] width 35 height 40
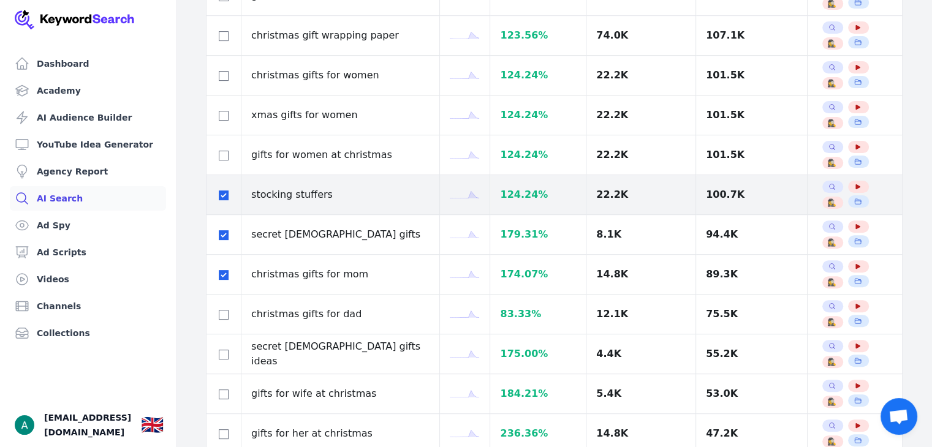
scroll to position [368, 0]
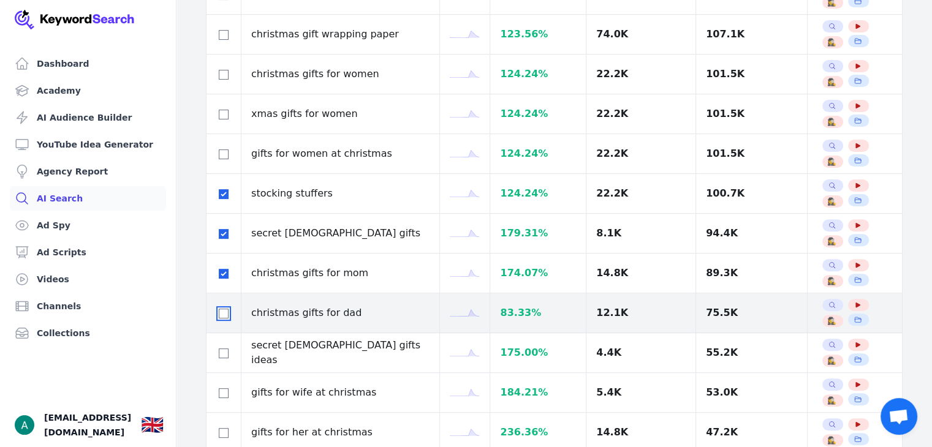
click at [224, 316] on input "checkbox" at bounding box center [224, 314] width 10 height 10
checkbox input "true"
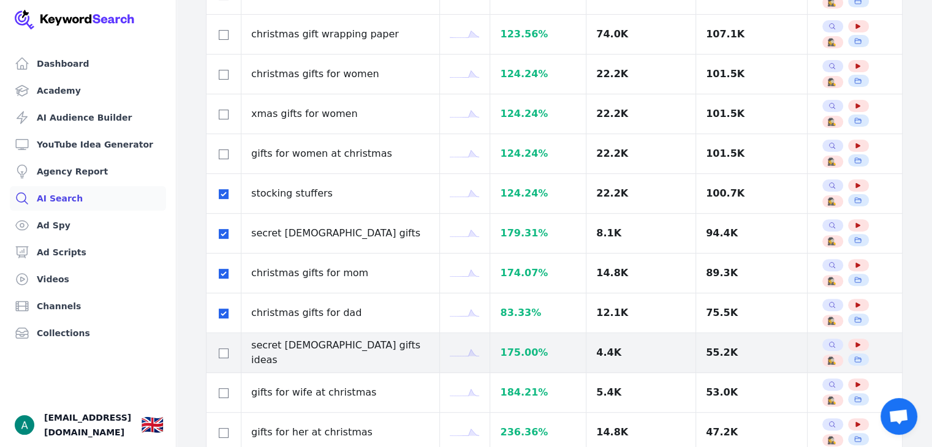
click at [231, 347] on td at bounding box center [224, 353] width 35 height 40
click at [225, 350] on input "checkbox" at bounding box center [224, 354] width 10 height 10
checkbox input "true"
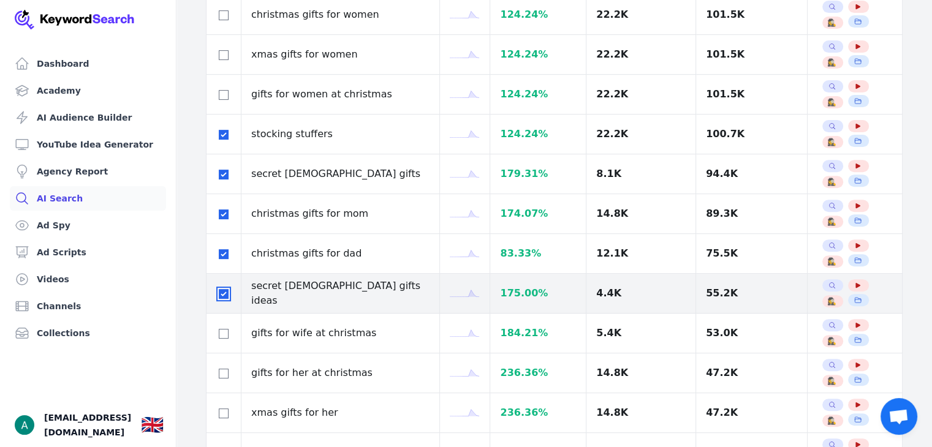
scroll to position [429, 0]
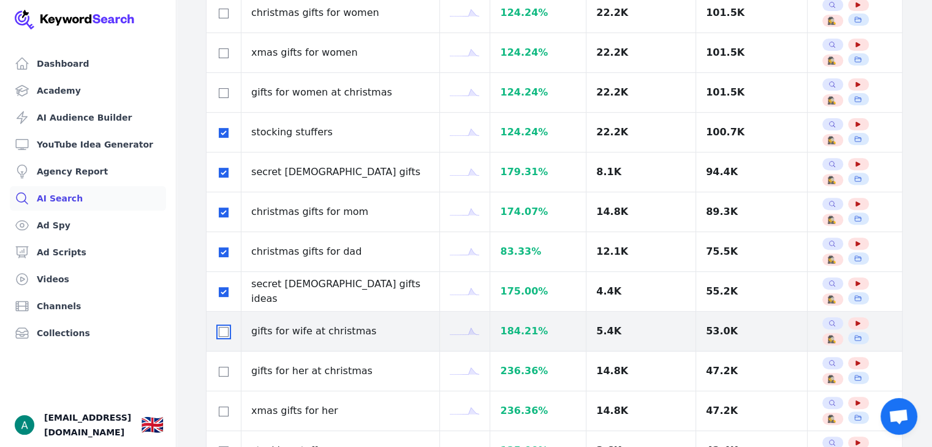
click at [227, 334] on input "checkbox" at bounding box center [224, 332] width 10 height 10
checkbox input "true"
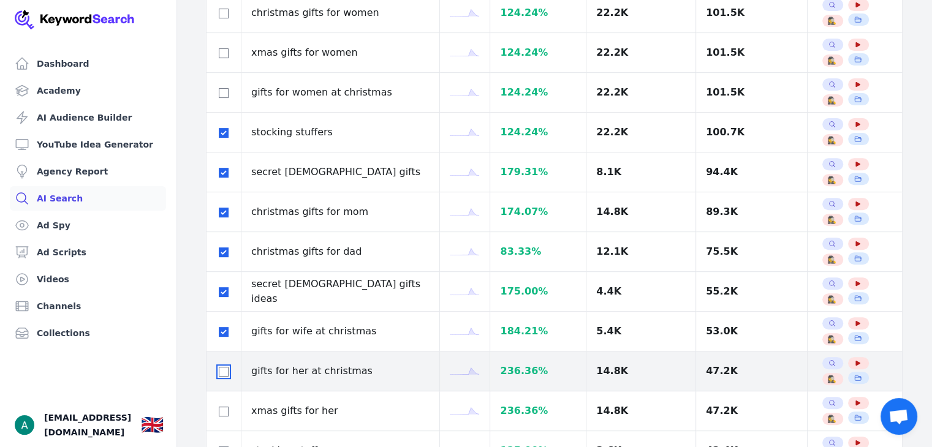
click at [223, 370] on input "checkbox" at bounding box center [224, 372] width 10 height 10
checkbox input "true"
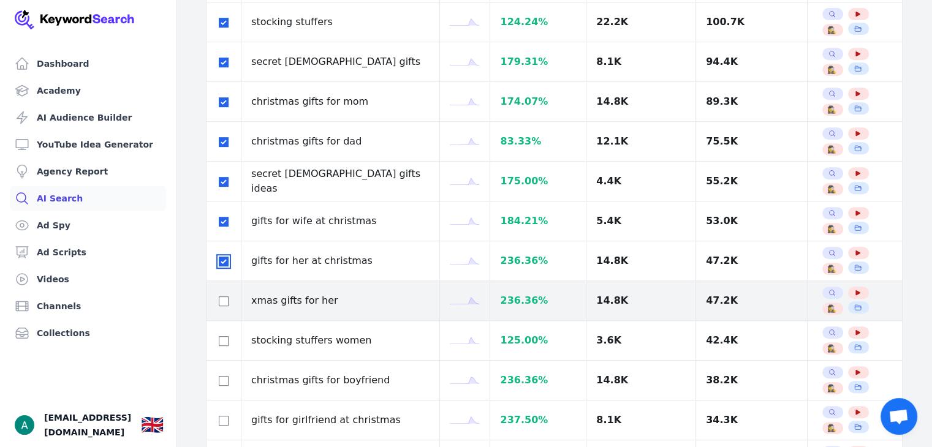
scroll to position [552, 0]
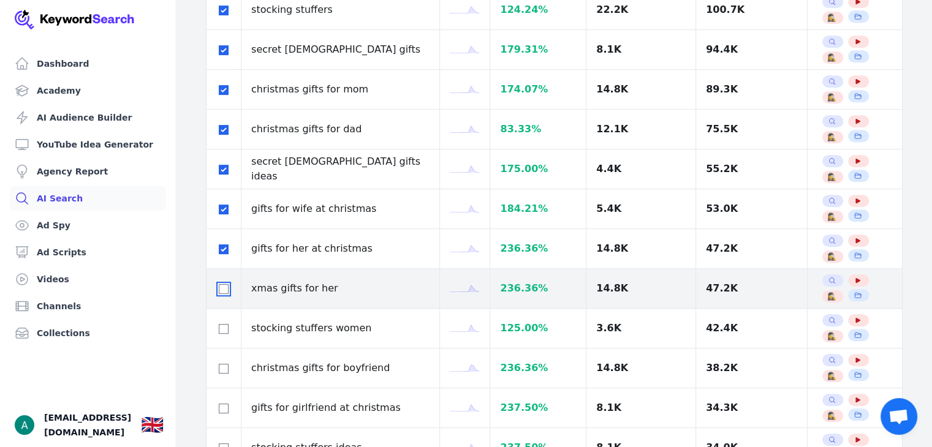
click at [226, 290] on input "checkbox" at bounding box center [224, 289] width 10 height 10
checkbox input "true"
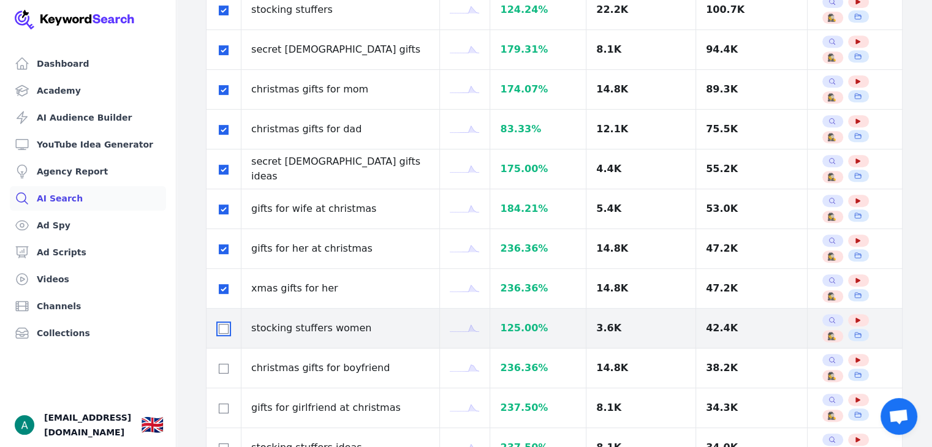
click at [222, 325] on input "checkbox" at bounding box center [224, 329] width 10 height 10
checkbox input "true"
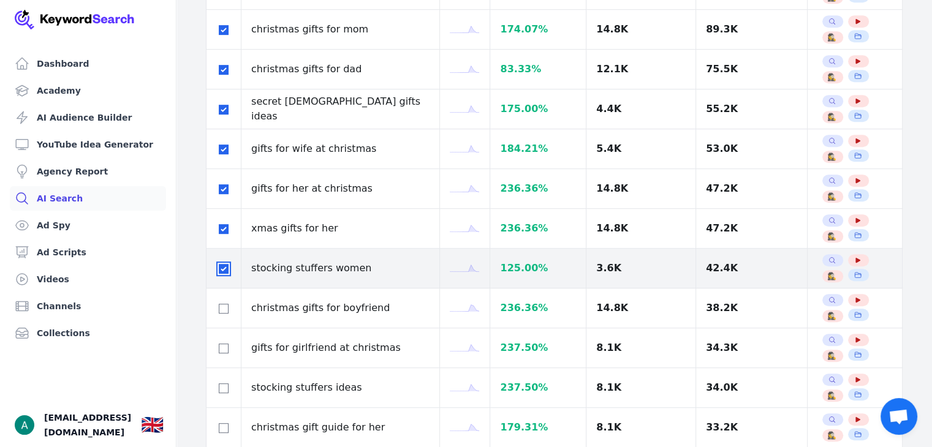
scroll to position [613, 0]
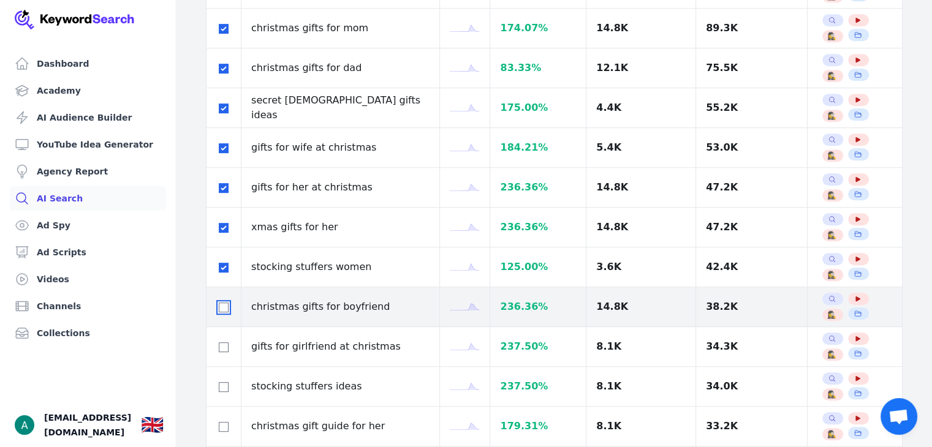
click at [221, 307] on input "checkbox" at bounding box center [224, 308] width 10 height 10
checkbox input "true"
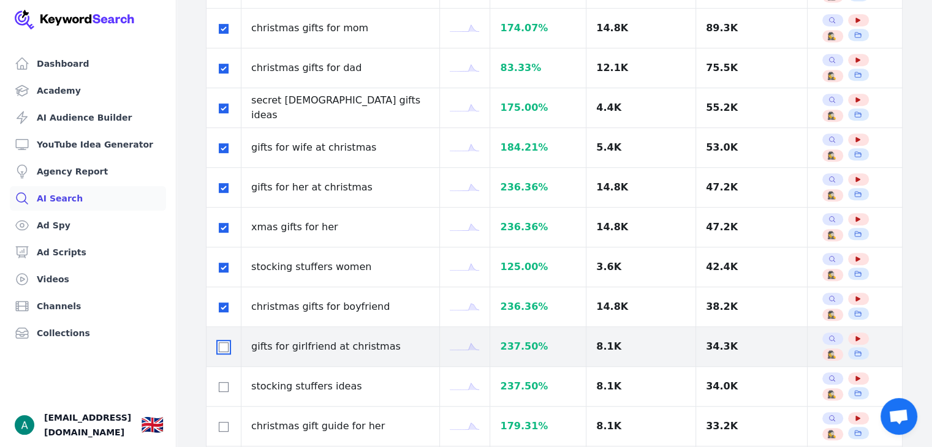
click at [219, 343] on input "checkbox" at bounding box center [224, 348] width 10 height 10
checkbox input "true"
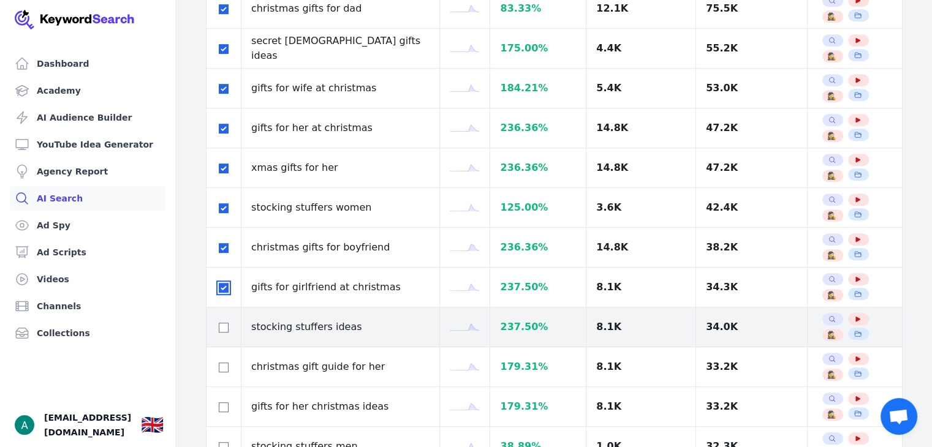
scroll to position [674, 0]
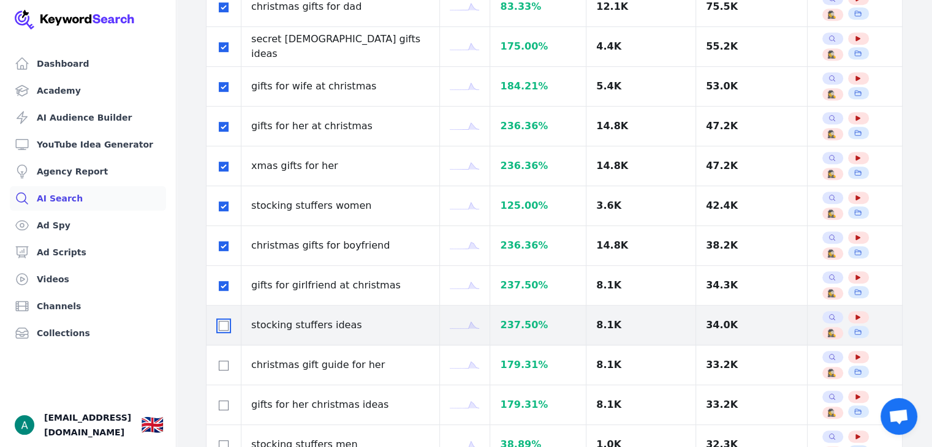
click at [223, 327] on input "checkbox" at bounding box center [224, 326] width 10 height 10
checkbox input "true"
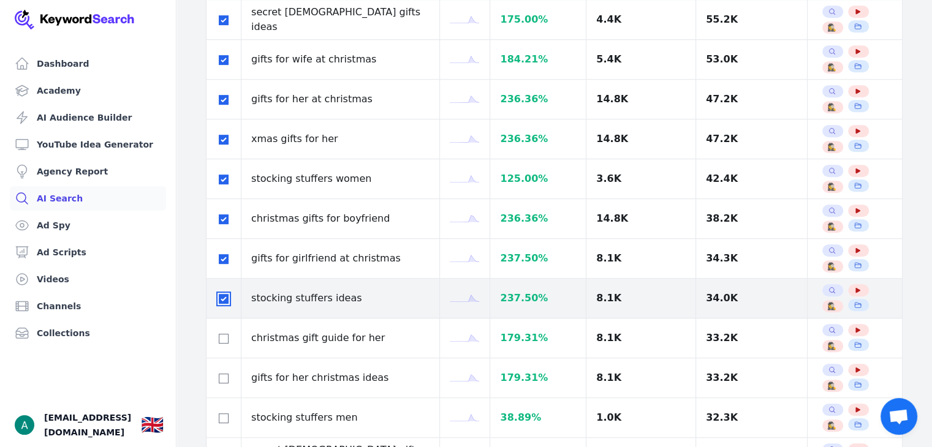
scroll to position [735, 0]
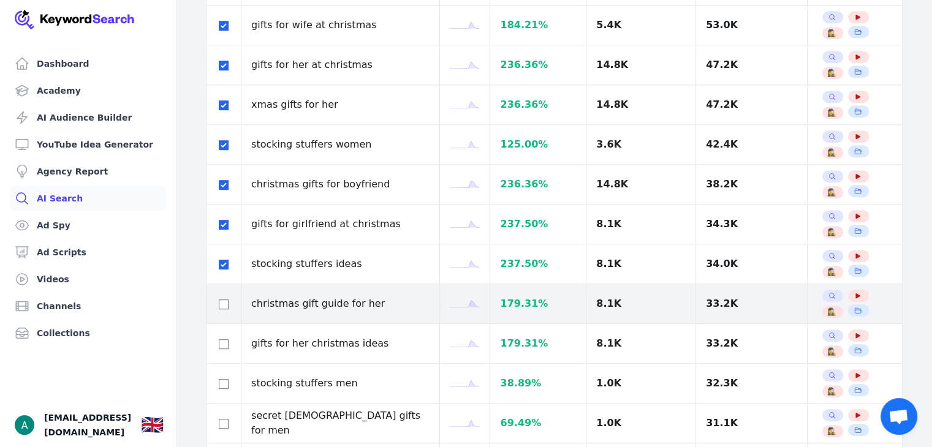
click at [224, 310] on td at bounding box center [224, 304] width 35 height 40
click at [222, 300] on input "checkbox" at bounding box center [224, 305] width 10 height 10
checkbox input "true"
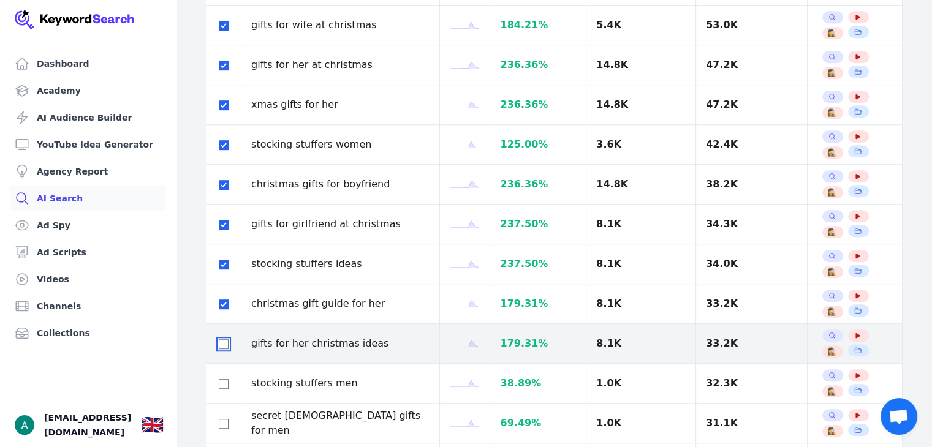
click at [219, 341] on input "checkbox" at bounding box center [224, 345] width 10 height 10
checkbox input "true"
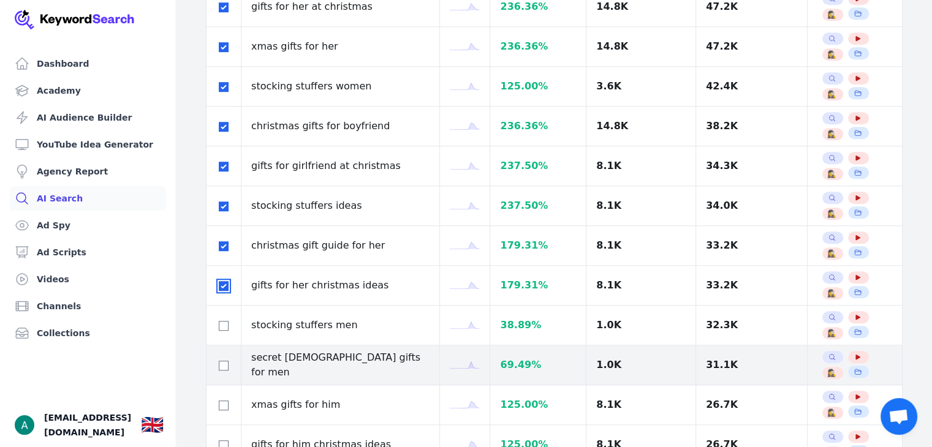
scroll to position [797, 0]
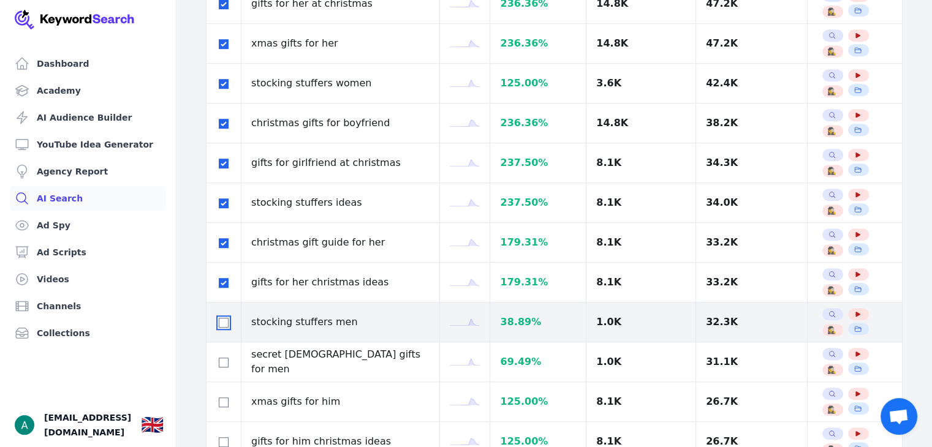
click at [221, 318] on input "checkbox" at bounding box center [224, 323] width 10 height 10
checkbox input "true"
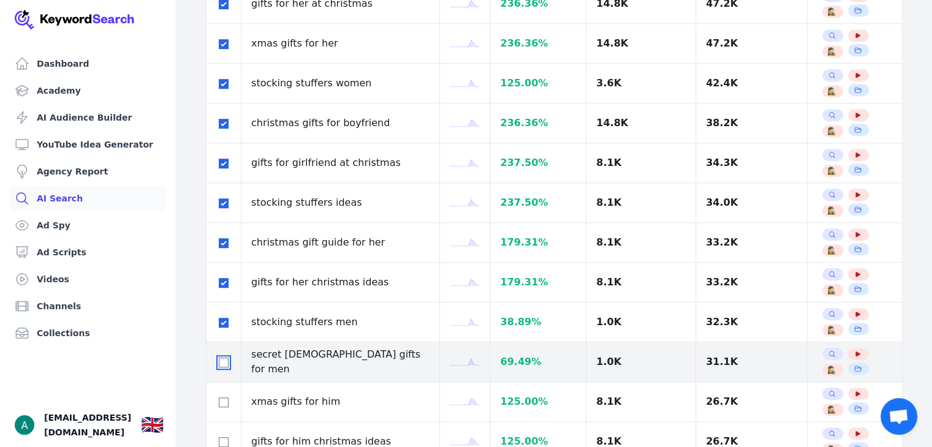
click at [221, 358] on input "checkbox" at bounding box center [224, 363] width 10 height 10
checkbox input "true"
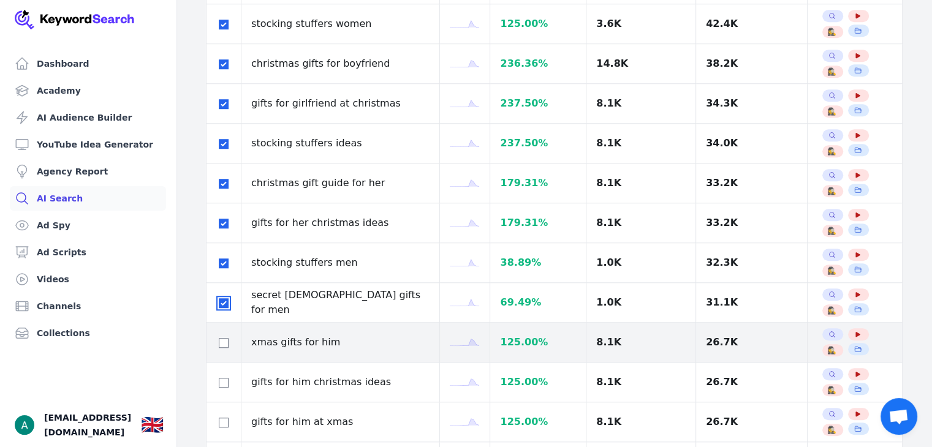
scroll to position [858, 0]
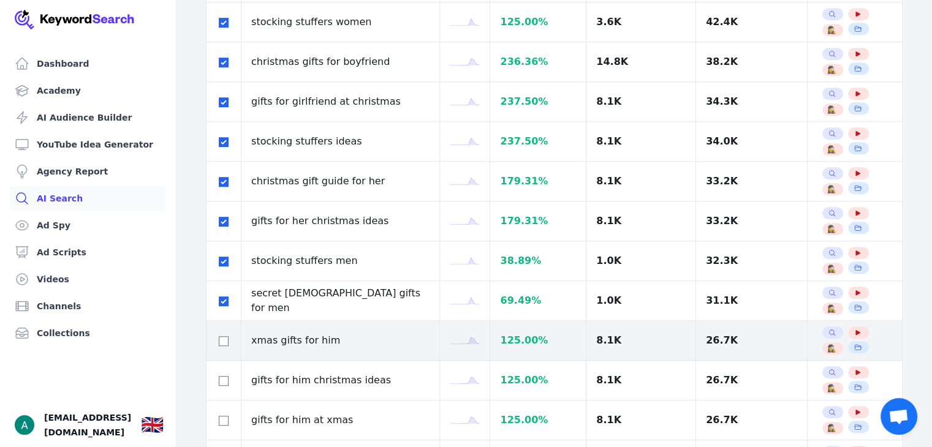
click at [229, 339] on div at bounding box center [223, 340] width 15 height 15
click at [224, 340] on input "checkbox" at bounding box center [224, 341] width 10 height 10
checkbox input "true"
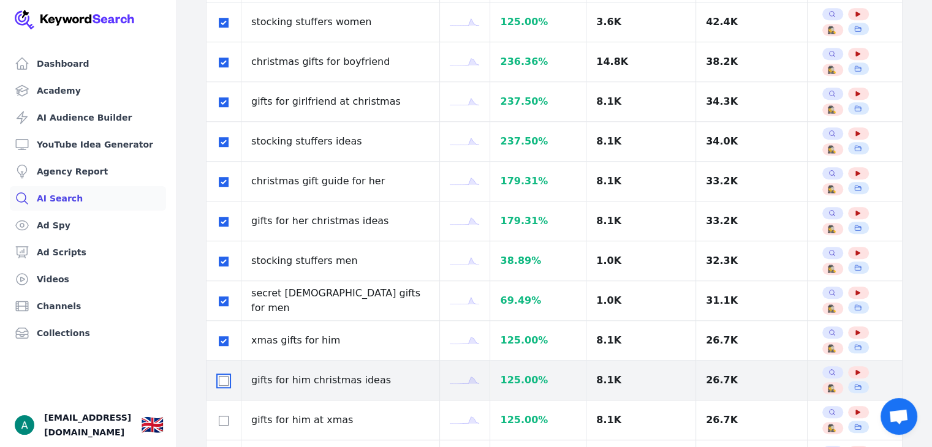
click at [226, 376] on input "checkbox" at bounding box center [224, 381] width 10 height 10
checkbox input "true"
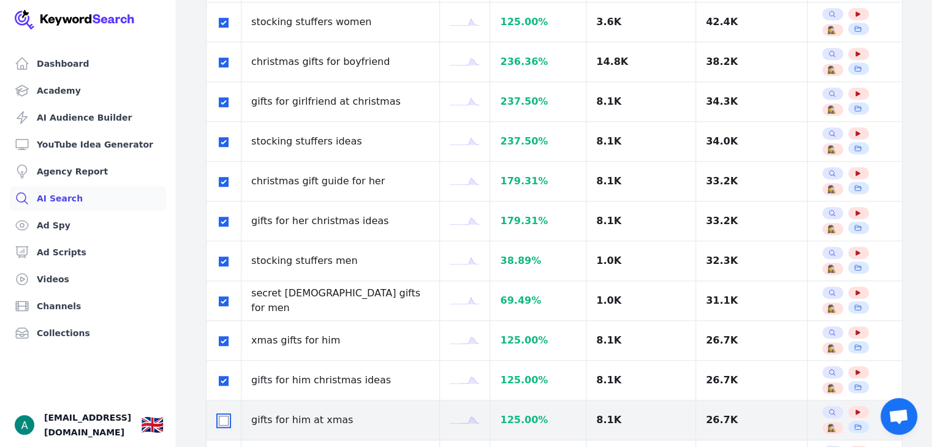
click at [226, 421] on input "checkbox" at bounding box center [224, 421] width 10 height 10
checkbox input "true"
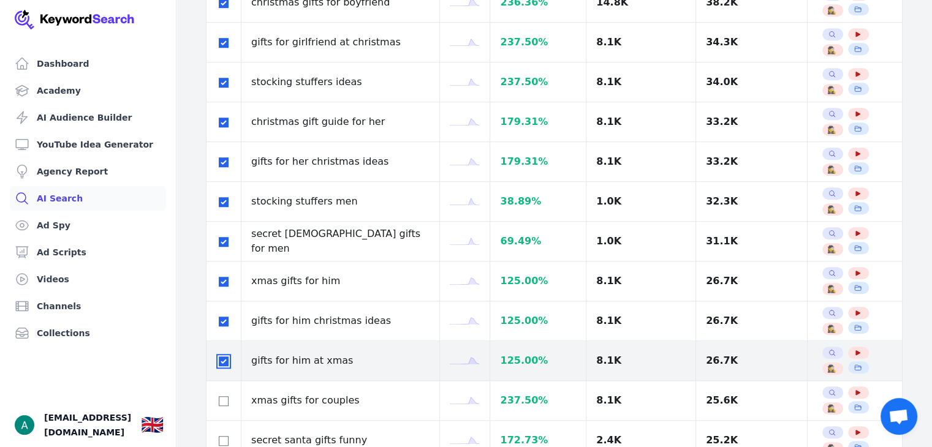
scroll to position [1042, 0]
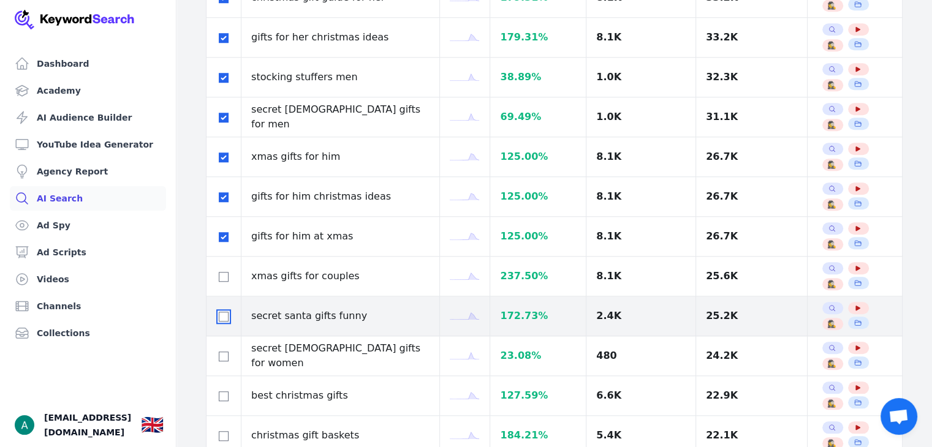
click at [221, 314] on input "checkbox" at bounding box center [224, 317] width 10 height 10
checkbox input "true"
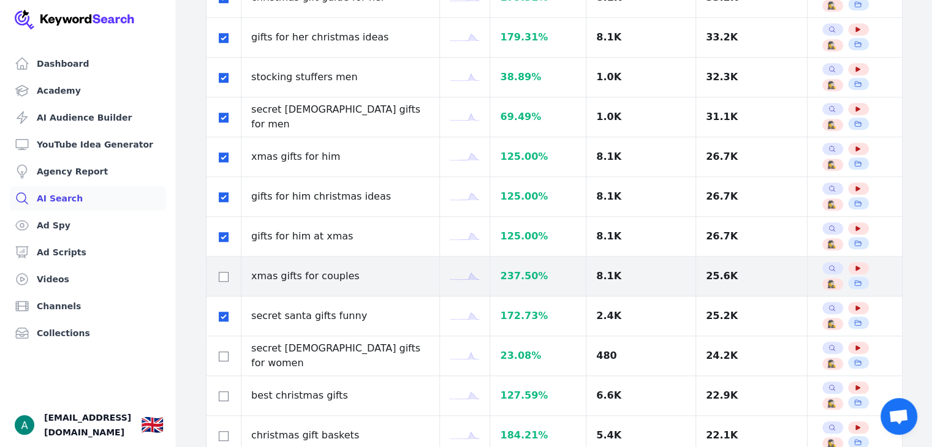
click at [216, 272] on div at bounding box center [223, 276] width 15 height 15
click at [219, 275] on input "checkbox" at bounding box center [224, 277] width 10 height 10
checkbox input "true"
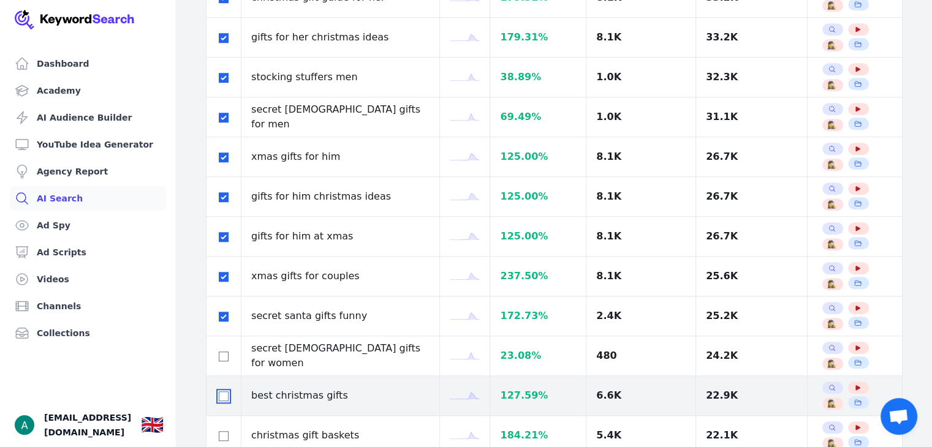
click at [219, 392] on input "checkbox" at bounding box center [224, 397] width 10 height 10
checkbox input "true"
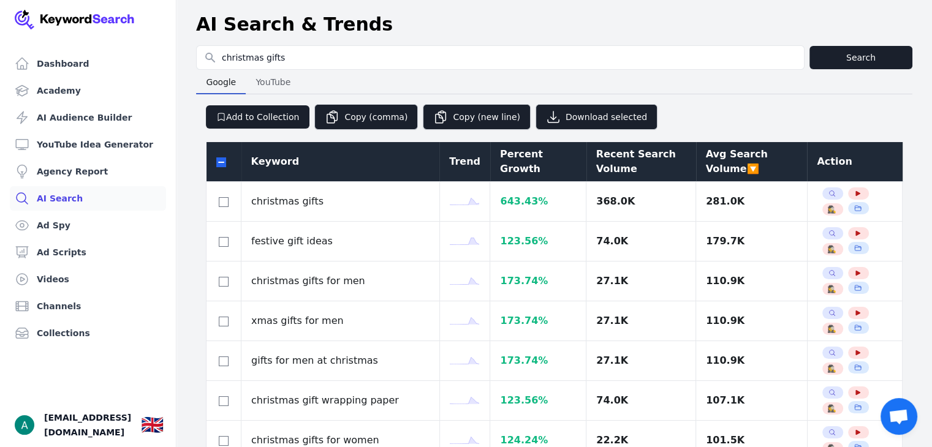
scroll to position [0, 0]
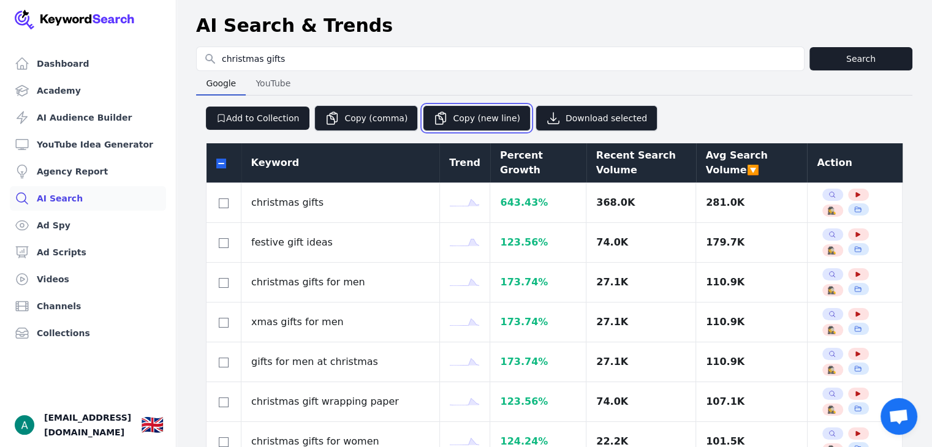
click at [476, 118] on button "Copy (new line)" at bounding box center [477, 118] width 108 height 26
